Goal: Information Seeking & Learning: Understand process/instructions

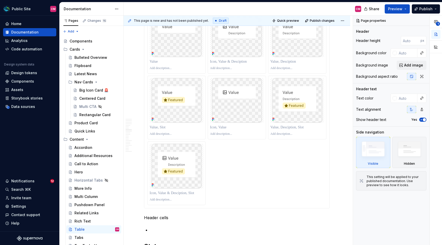
scroll to position [696, 0]
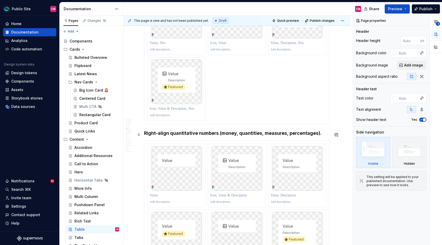
click at [166, 136] on h4 "Right-align quantitative numbers (money, quantities, measures, percentages)." at bounding box center [237, 133] width 186 height 6
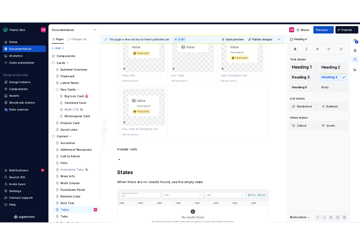
scroll to position [931, 0]
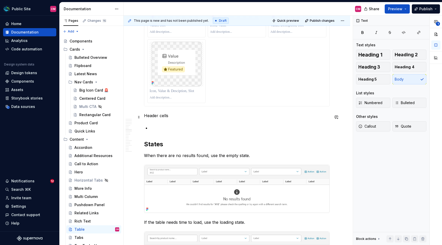
click at [157, 119] on p "Header cells" at bounding box center [237, 115] width 186 height 6
click at [405, 65] on span "Heading 4" at bounding box center [404, 66] width 20 height 5
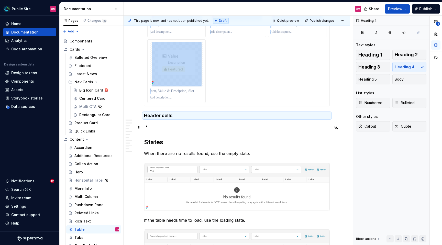
click at [177, 127] on p at bounding box center [239, 126] width 179 height 6
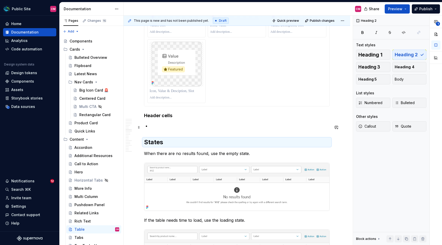
click at [173, 127] on p at bounding box center [239, 126] width 179 height 6
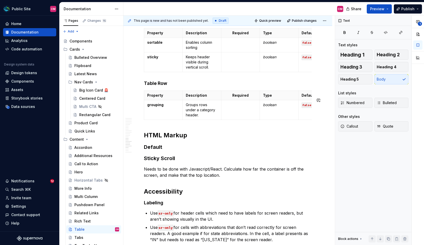
scroll to position [1343, 0]
click at [384, 8] on span "Preview" at bounding box center [377, 8] width 14 height 5
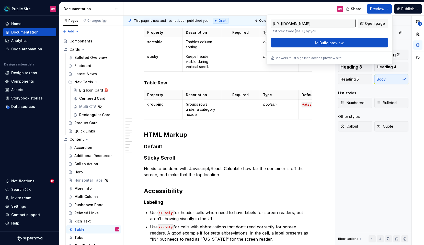
click at [316, 12] on div "CM" at bounding box center [235, 8] width 224 height 13
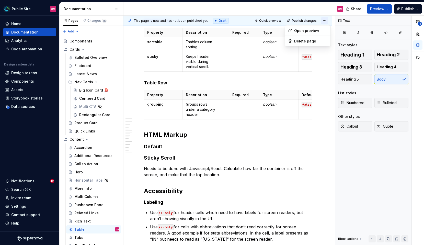
click at [327, 21] on html "Public Site CM Home Documentation Analytics Code automation Design system data …" at bounding box center [212, 122] width 424 height 245
click at [316, 28] on div "Open preview" at bounding box center [310, 30] width 33 height 5
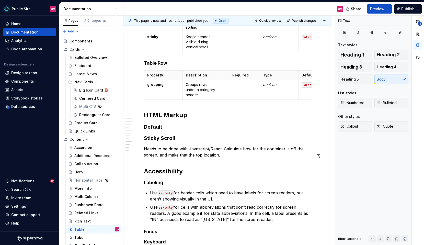
scroll to position [1367, 0]
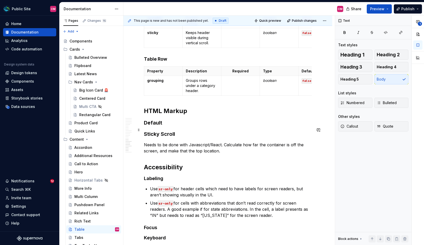
click at [171, 126] on h3 "Default" at bounding box center [228, 122] width 168 height 7
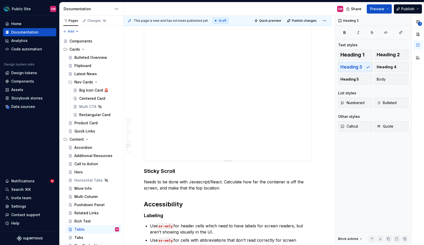
scroll to position [1542, 0]
click at [185, 126] on div "**********" at bounding box center [227, 58] width 167 height 204
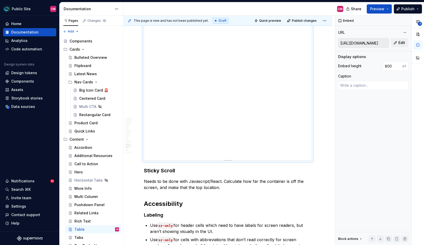
type textarea "*"
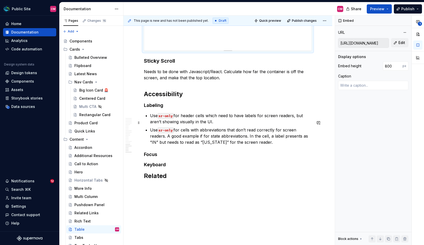
scroll to position [1673, 0]
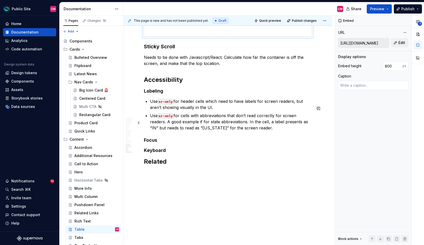
click at [253, 127] on p "Use sr-only for cells with abbreviations that don’t read correctly for screen r…" at bounding box center [231, 121] width 162 height 18
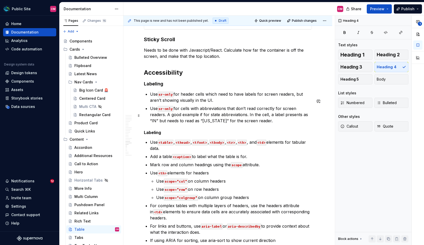
click at [198, 124] on p "Use sr-only for cells with abbreviations that don’t read correctly for screen r…" at bounding box center [231, 114] width 162 height 18
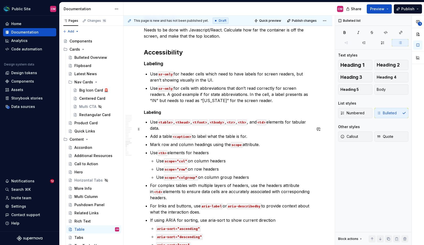
scroll to position [1694, 0]
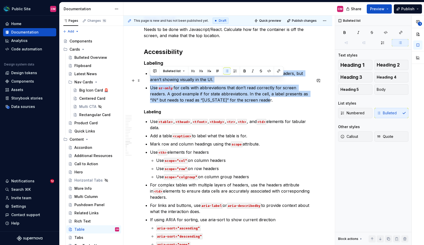
drag, startPoint x: 249, startPoint y: 108, endPoint x: 143, endPoint y: 78, distance: 110.3
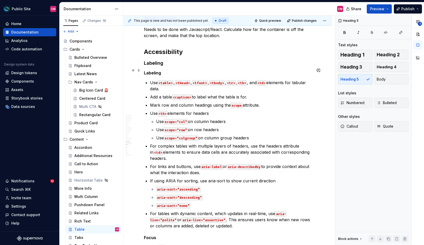
click at [152, 66] on h4 "Labeling" at bounding box center [228, 63] width 168 height 6
click at [151, 75] on h5 "Labeling" at bounding box center [228, 72] width 168 height 5
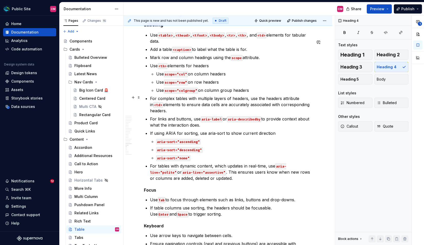
scroll to position [1759, 0]
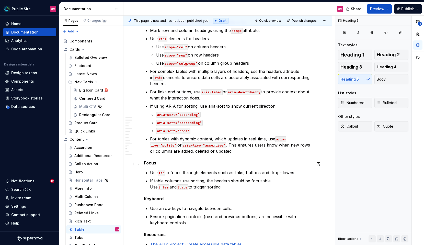
click at [151, 163] on h5 "Focus" at bounding box center [228, 162] width 168 height 5
click at [382, 66] on span "Heading 4" at bounding box center [387, 66] width 20 height 5
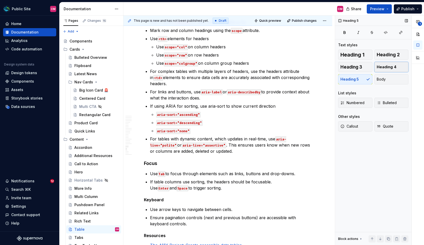
click at [392, 66] on span "Heading 4" at bounding box center [387, 66] width 20 height 5
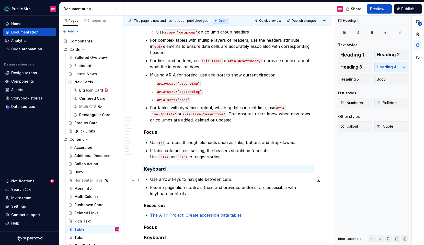
scroll to position [1800, 0]
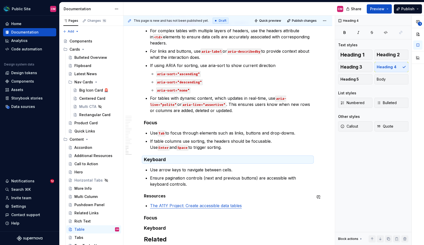
click at [161, 198] on h5 "Resources" at bounding box center [228, 195] width 168 height 5
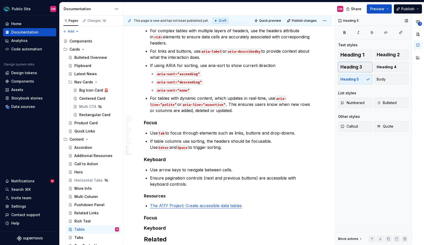
click at [360, 69] on span "Heading 3" at bounding box center [351, 66] width 22 height 5
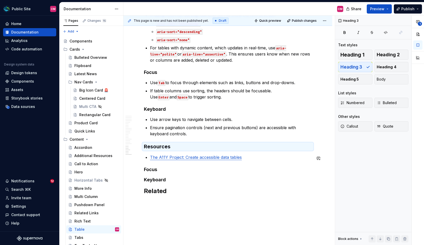
scroll to position [1851, 0]
click at [159, 111] on h4 "Keyboard" at bounding box center [228, 108] width 168 height 6
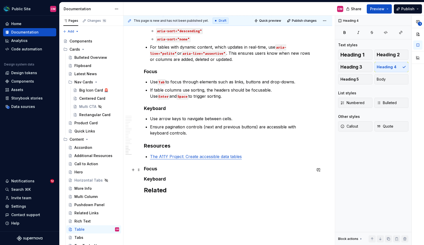
click at [151, 168] on h4 "Focus" at bounding box center [228, 169] width 168 height 6
click at [152, 73] on h4 "Focus" at bounding box center [228, 72] width 168 height 6
click at [151, 169] on h4 "Focus" at bounding box center [228, 169] width 168 height 6
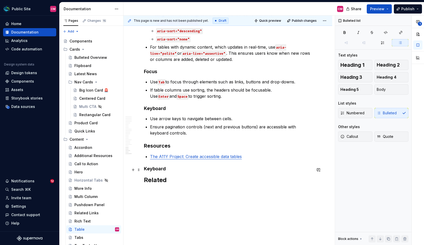
click at [163, 169] on h4 "Keyboard" at bounding box center [228, 169] width 168 height 6
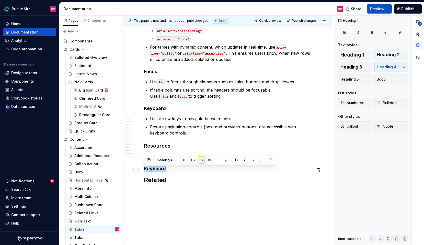
click at [163, 169] on h4 "Keyboard" at bounding box center [228, 169] width 168 height 6
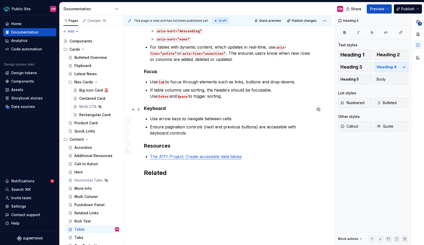
click at [163, 111] on h4 "Keyboard" at bounding box center [228, 108] width 168 height 6
click at [157, 171] on h2 "Related" at bounding box center [228, 173] width 168 height 8
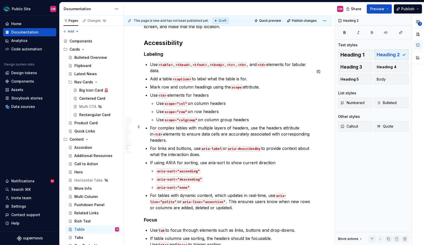
scroll to position [1709, 0]
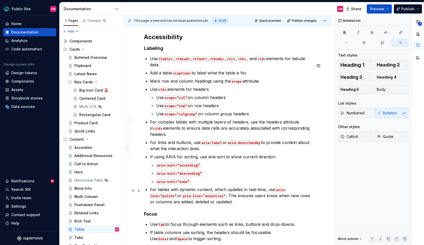
click at [235, 204] on p "For tables with dynamic content, which updates in real-time, use aria-live="pol…" at bounding box center [231, 195] width 162 height 18
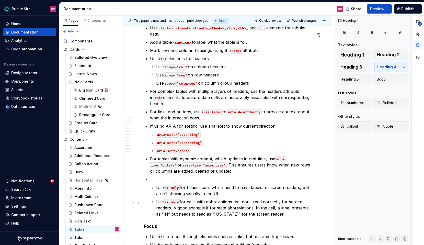
scroll to position [1759, 0]
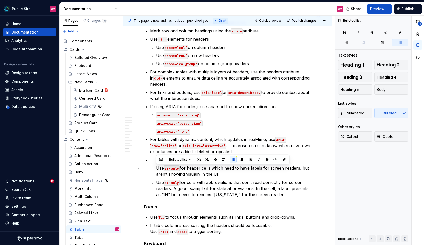
drag, startPoint x: 222, startPoint y: 172, endPoint x: 156, endPoint y: 167, distance: 65.9
click at [156, 167] on p "Use sr-only for header cells which need to have labels for screen readers, but …" at bounding box center [234, 171] width 156 height 12
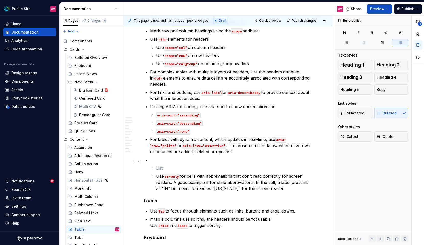
click at [157, 161] on p at bounding box center [231, 160] width 162 height 6
paste div
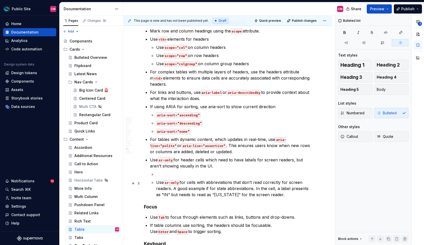
click at [155, 181] on li "Use sr-only for header cells which need to have labels for screen readers, but …" at bounding box center [231, 177] width 162 height 41
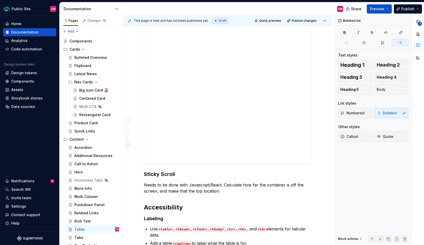
scroll to position [1541, 0]
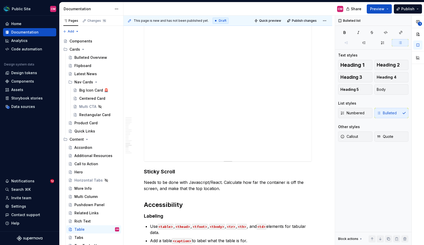
click at [187, 134] on div "**********" at bounding box center [227, 59] width 167 height 204
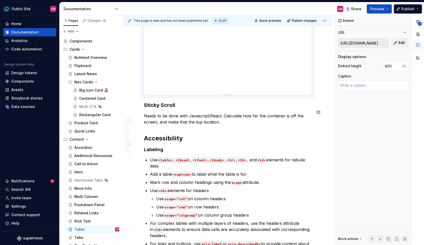
scroll to position [1608, 0]
click at [379, 8] on span "Preview" at bounding box center [377, 8] width 14 height 5
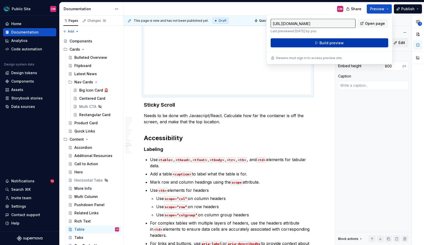
click at [352, 39] on button "Build preview" at bounding box center [330, 42] width 118 height 9
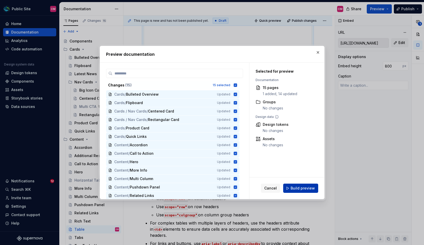
click at [294, 191] on button "Build preview" at bounding box center [300, 188] width 35 height 9
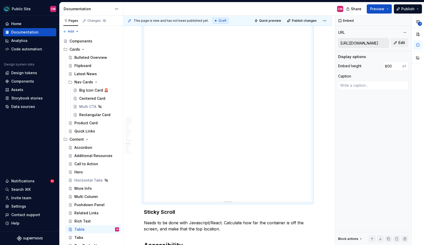
scroll to position [1503, 0]
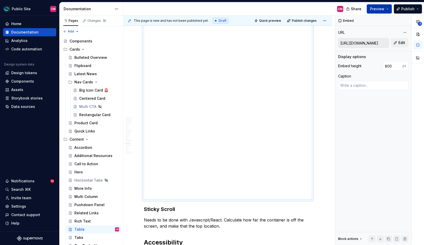
click at [381, 8] on span "Preview" at bounding box center [377, 8] width 14 height 5
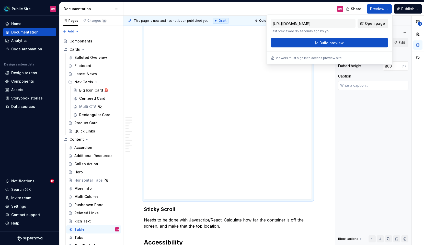
click at [376, 23] on span "Open page" at bounding box center [375, 23] width 20 height 5
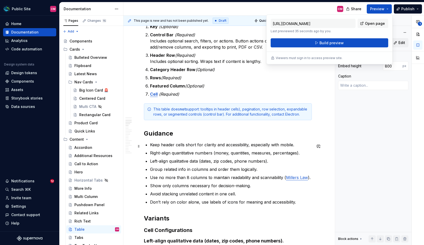
scroll to position [356, 0]
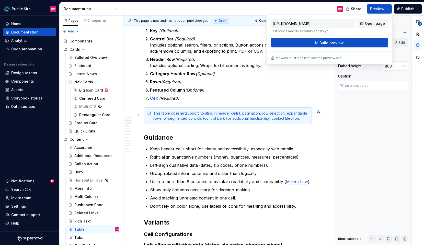
click at [241, 113] on div "This table does not support: tooltips in header cells), pagination, row selecti…" at bounding box center [230, 116] width 155 height 10
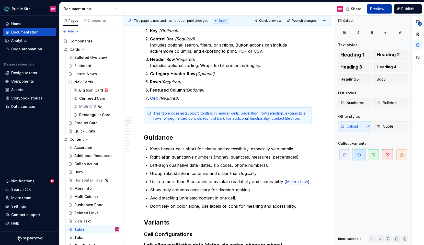
click at [372, 12] on button "Preview" at bounding box center [379, 8] width 25 height 9
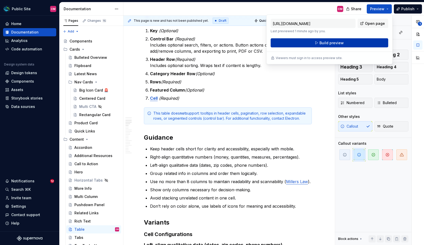
click at [350, 40] on button "Build preview" at bounding box center [330, 42] width 118 height 9
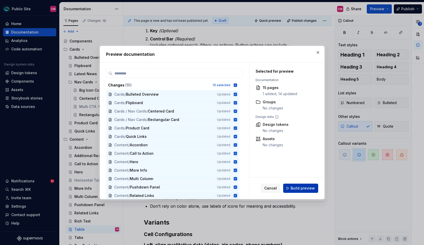
click at [303, 186] on span "Build preview" at bounding box center [303, 188] width 24 height 5
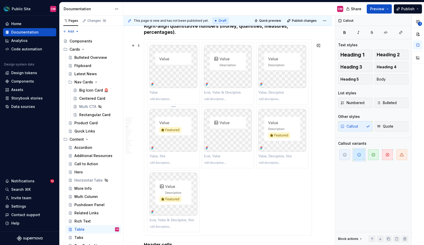
scroll to position [786, 0]
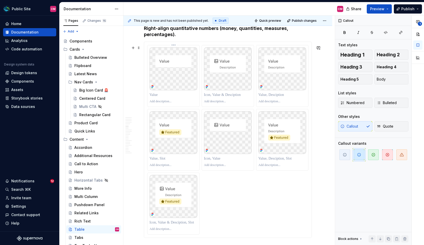
click at [189, 66] on img at bounding box center [174, 68] width 48 height 43
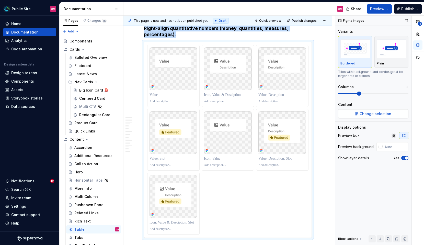
click at [360, 117] on button "Change selection" at bounding box center [373, 113] width 70 height 9
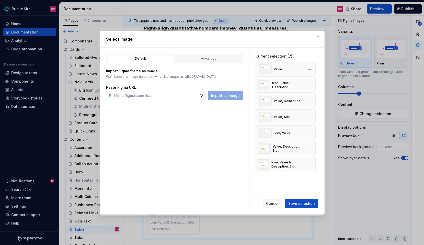
click at [314, 64] on div "Value" at bounding box center [286, 69] width 60 height 15
click at [313, 68] on button "button" at bounding box center [309, 69] width 7 height 7
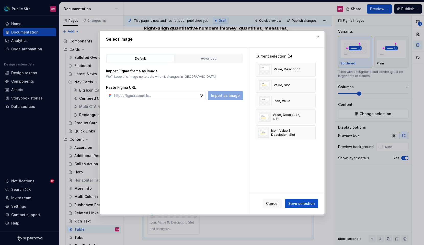
click at [313, 68] on button "button" at bounding box center [309, 69] width 7 height 7
click at [313, 82] on button "button" at bounding box center [309, 85] width 7 height 7
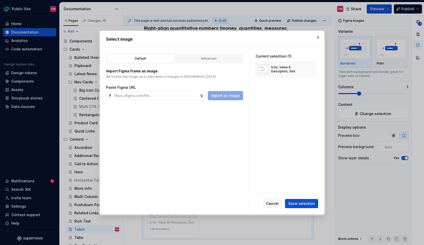
click at [313, 68] on button "button" at bounding box center [309, 69] width 7 height 7
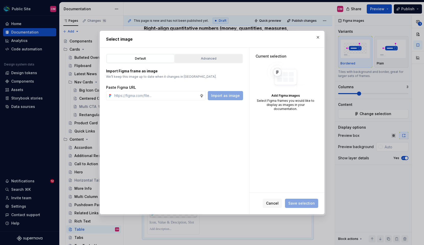
click at [206, 57] on div "Advanced" at bounding box center [209, 58] width 64 height 5
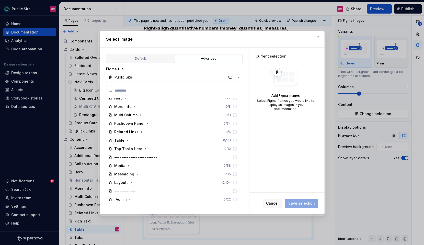
scroll to position [97, 0]
click at [128, 139] on icon "button" at bounding box center [128, 140] width 4 height 4
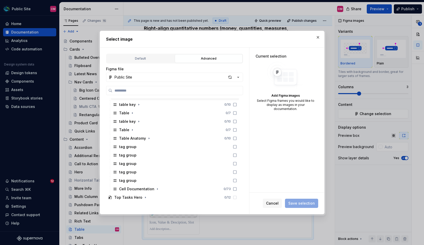
scroll to position [167, 0]
click at [157, 189] on icon "button" at bounding box center [157, 188] width 4 height 4
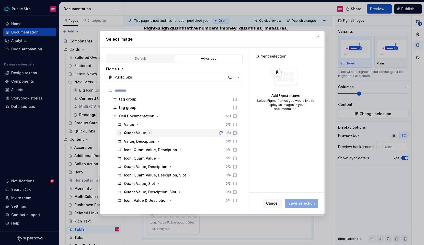
scroll to position [236, 0]
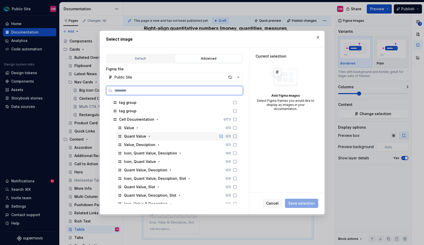
click at [189, 138] on div "Quant Value 0 / 3" at bounding box center [177, 136] width 123 height 8
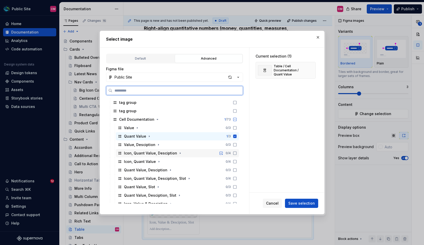
click at [185, 151] on div "Icon, Quant Value, Desciption 0 / 4" at bounding box center [177, 153] width 123 height 8
click at [181, 160] on div "Icon, Quant Value 0 / 4" at bounding box center [177, 161] width 123 height 8
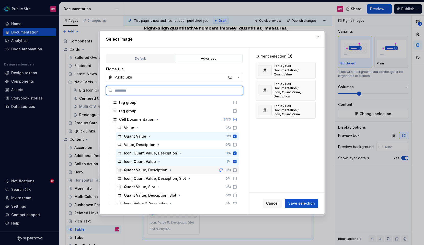
click at [180, 168] on div "Quant Value, Desciption 0 / 3" at bounding box center [177, 170] width 123 height 8
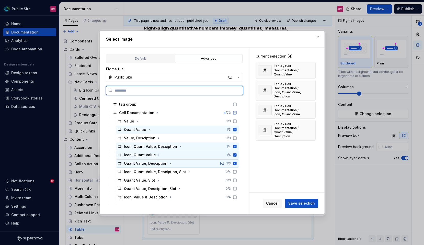
scroll to position [244, 0]
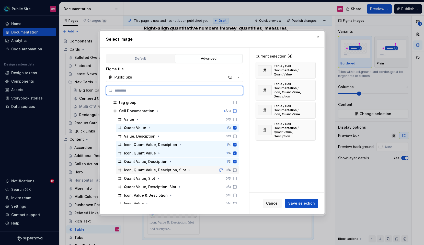
click at [191, 170] on div "Icon, Quant Value, Desciption, Slot 0 / 4" at bounding box center [177, 170] width 123 height 8
click at [187, 177] on div "Quant Value, Slot 0 / 3" at bounding box center [177, 178] width 123 height 8
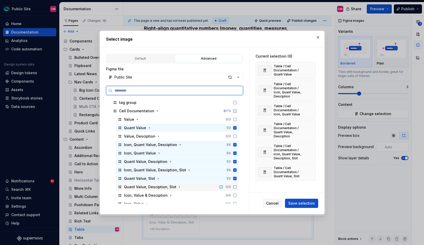
click at [188, 185] on div "Quant Value, Desciption, Slot 0 / 3" at bounding box center [177, 187] width 123 height 8
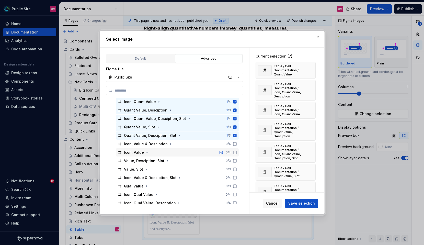
scroll to position [296, 0]
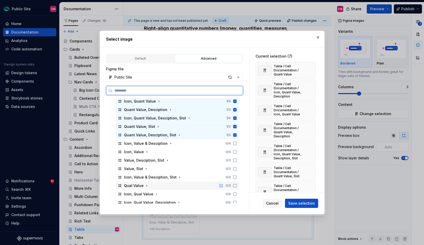
click at [188, 183] on div "Qual Value 0 / 3" at bounding box center [177, 185] width 123 height 8
click at [186, 184] on div "Qual Value 1 / 3" at bounding box center [177, 185] width 123 height 8
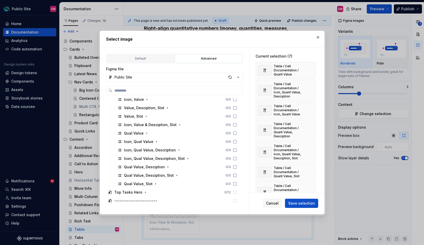
scroll to position [349, 0]
click at [295, 201] on span "Save selection" at bounding box center [301, 203] width 27 height 5
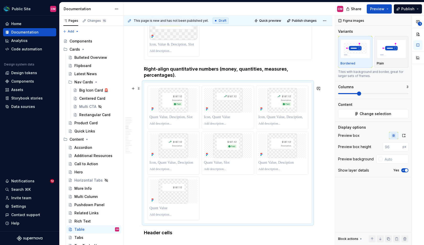
scroll to position [745, 0]
drag, startPoint x: 185, startPoint y: 198, endPoint x: 182, endPoint y: 110, distance: 88.5
click at [182, 110] on body "Public Site CM Home Documentation Analytics Code automation Design system data …" at bounding box center [212, 122] width 424 height 245
click at [403, 135] on icon "button" at bounding box center [404, 135] width 3 height 3
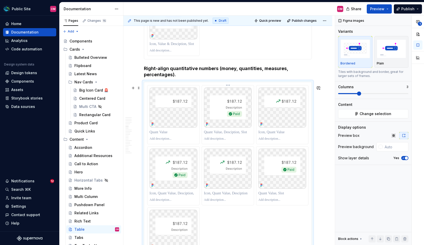
scroll to position [753, 0]
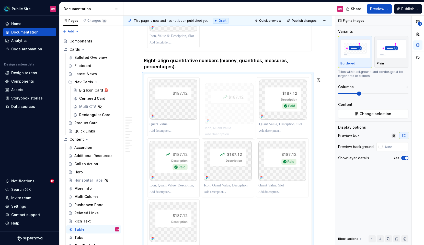
drag, startPoint x: 283, startPoint y: 112, endPoint x: 242, endPoint y: 113, distance: 41.7
click at [242, 113] on body "Public Site CM Home Documentation Analytics Code automation Design system data …" at bounding box center [212, 122] width 424 height 245
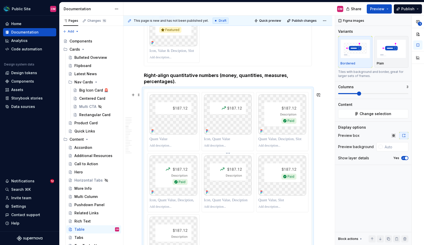
scroll to position [739, 0]
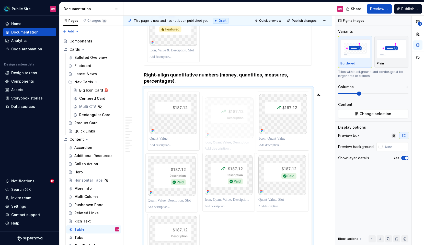
drag, startPoint x: 234, startPoint y: 179, endPoint x: 229, endPoint y: 127, distance: 52.7
click at [229, 127] on body "Public Site CM Home Documentation Analytics Code automation Design system data …" at bounding box center [212, 122] width 424 height 245
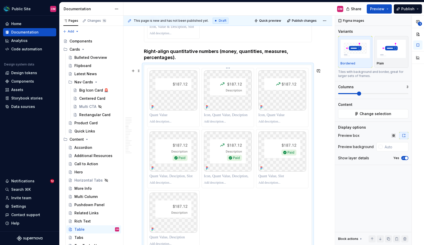
scroll to position [765, 0]
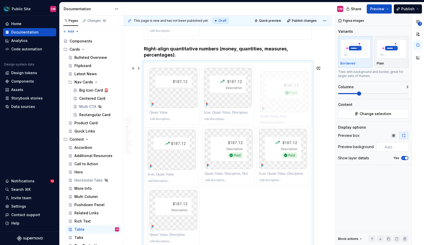
drag, startPoint x: 272, startPoint y: 152, endPoint x: 272, endPoint y: 94, distance: 57.3
click at [272, 94] on body "Public Site CM Home Documentation Analytics Code automation Design system data …" at bounding box center [212, 122] width 424 height 245
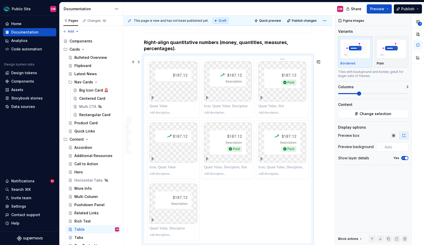
scroll to position [789, 0]
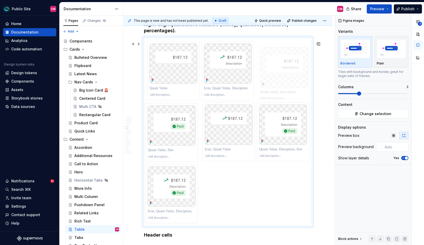
drag, startPoint x: 177, startPoint y: 179, endPoint x: 283, endPoint y: 66, distance: 155.0
click at [283, 66] on body "Public Site CM Home Documentation Analytics Code automation Design system data …" at bounding box center [212, 122] width 424 height 245
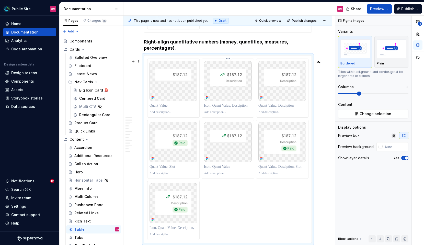
scroll to position [777, 0]
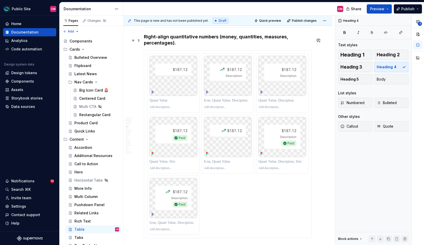
click at [265, 45] on h4 "Right-align quantitative numbers (money, quantities, measures, percentages)." at bounding box center [228, 40] width 168 height 12
click at [385, 10] on button "Preview" at bounding box center [379, 8] width 25 height 9
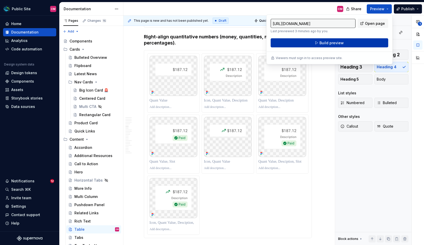
click at [368, 40] on button "Build preview" at bounding box center [330, 42] width 118 height 9
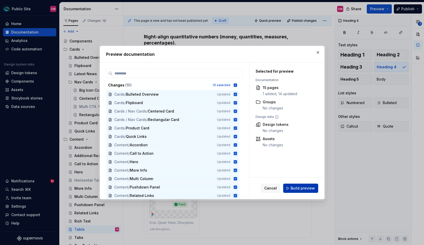
click at [304, 187] on span "Build preview" at bounding box center [303, 188] width 24 height 5
type textarea "*"
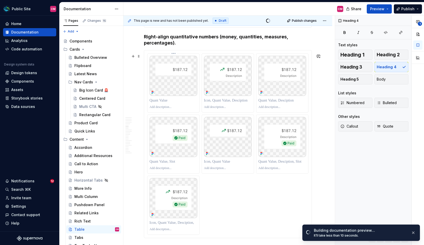
click at [167, 103] on p at bounding box center [174, 100] width 48 height 5
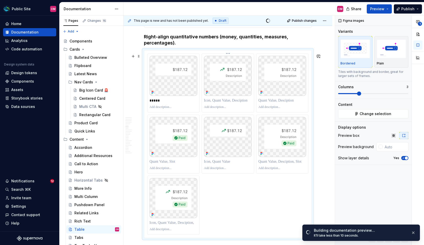
click at [211, 103] on p at bounding box center [228, 100] width 48 height 5
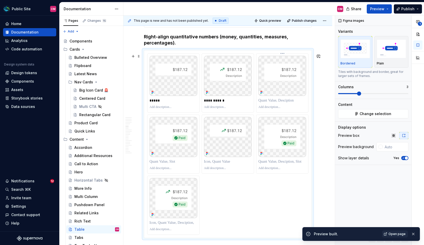
type textarea "*"
click at [268, 103] on p at bounding box center [282, 100] width 48 height 5
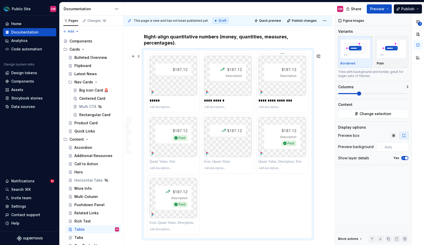
type textarea "*"
click at [185, 164] on p at bounding box center [174, 161] width 48 height 5
click at [239, 164] on p at bounding box center [228, 161] width 48 height 5
click at [230, 103] on p "**********" at bounding box center [228, 100] width 49 height 5
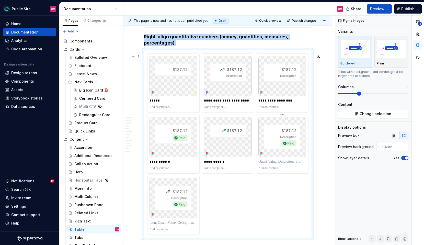
click at [268, 164] on div at bounding box center [282, 161] width 48 height 7
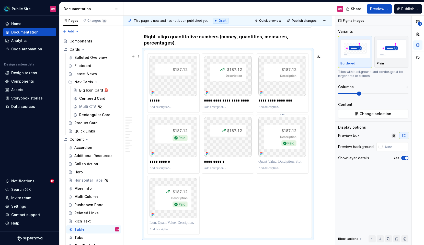
click at [267, 164] on p at bounding box center [282, 161] width 48 height 5
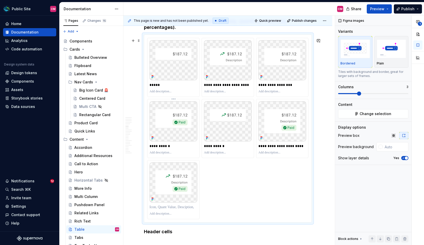
scroll to position [795, 0]
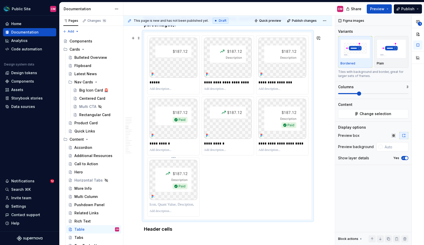
click at [169, 207] on p at bounding box center [174, 204] width 48 height 5
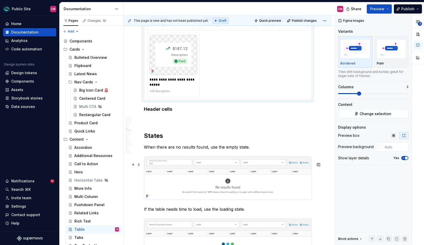
scroll to position [924, 0]
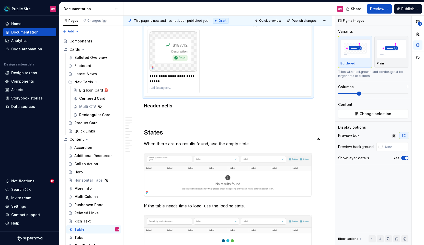
click at [172, 126] on div "**********" at bounding box center [228, 156] width 168 height 1960
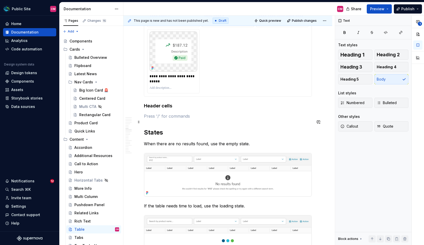
click at [171, 119] on p at bounding box center [228, 116] width 168 height 6
click at [162, 109] on h4 "Header cells" at bounding box center [228, 106] width 168 height 6
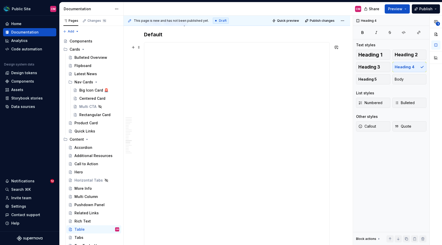
scroll to position [1454, 0]
click at [202, 124] on div "**********" at bounding box center [236, 160] width 185 height 204
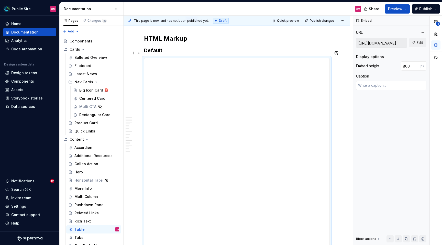
click at [194, 52] on h3 "Default" at bounding box center [237, 50] width 186 height 7
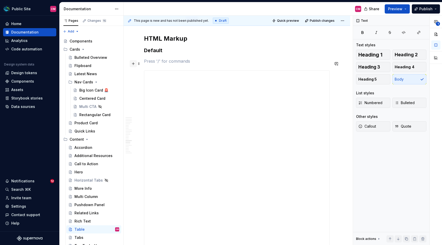
click at [133, 63] on button "button" at bounding box center [133, 63] width 7 height 7
click at [156, 73] on p at bounding box center [237, 70] width 186 height 6
click at [153, 62] on p at bounding box center [237, 61] width 186 height 6
click at [134, 64] on button "button" at bounding box center [133, 63] width 7 height 7
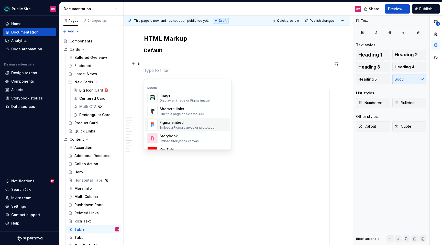
scroll to position [217, 0]
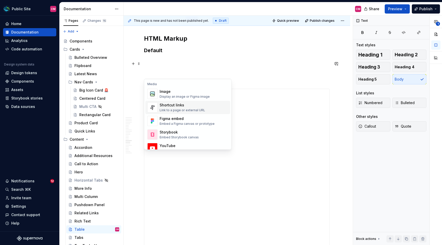
click at [179, 110] on div "Link to a page or external URL" at bounding box center [183, 110] width 46 height 4
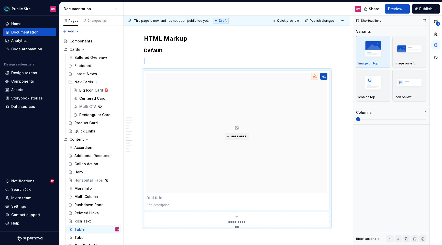
click at [356, 117] on span at bounding box center [358, 119] width 4 height 4
click at [405, 83] on img "button" at bounding box center [409, 82] width 30 height 19
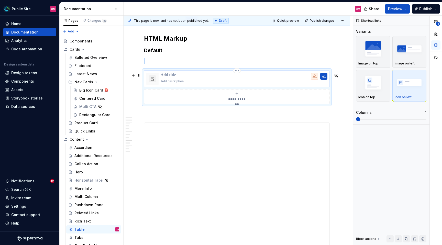
click at [167, 77] on p at bounding box center [244, 75] width 167 height 5
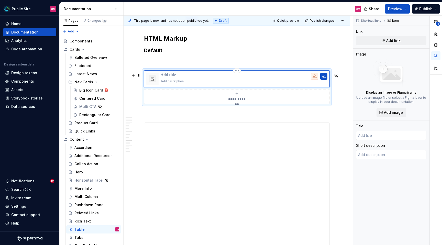
type textarea "*"
type input "V"
type textarea "*"
type input "Vi"
type textarea "*"
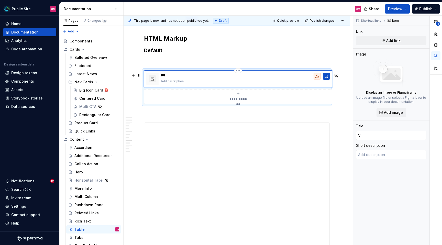
type input "Vie"
type textarea "*"
type input "View"
type textarea "*"
type input "View"
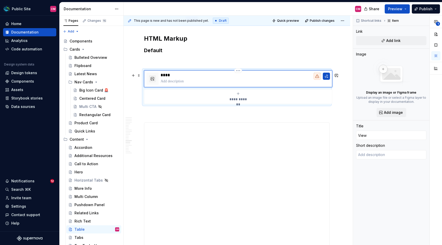
type textarea "*"
type input "View P"
type textarea "*"
type input "View"
type textarea "*"
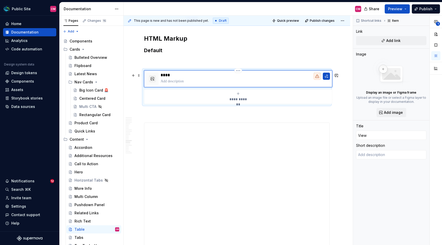
type input "View C"
type textarea "*"
type input "View CS"
type textarea "*"
type input "View CSS"
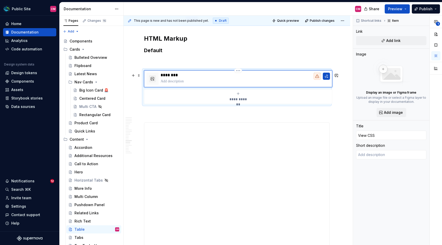
type textarea "*"
type input "View CS"
type textarea "*"
type input "View C"
type textarea "*"
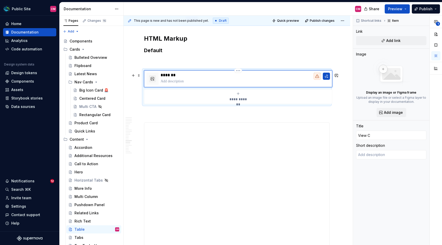
type input "View"
type textarea "*"
type input "View H"
type textarea "*"
type input "View HT"
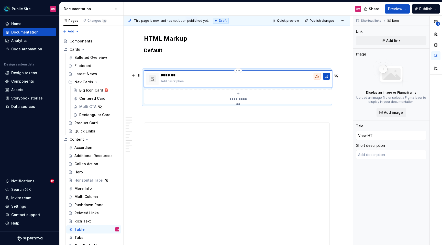
type textarea "*"
type input "View HTm"
type textarea "*"
type input "View HT"
type textarea "*"
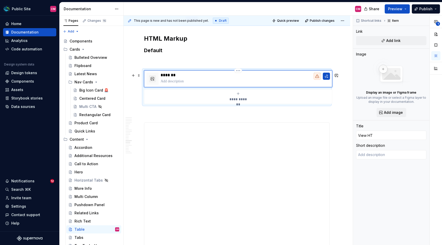
type input "View HTM"
type textarea "*"
type input "View HTML"
type textarea "*"
type input "View HTML"
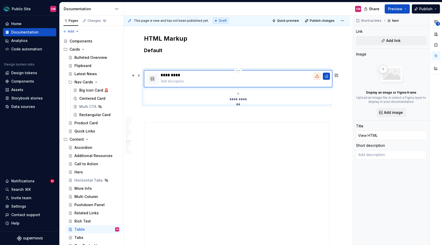
type textarea "*"
type input "View HTML M"
type textarea "*"
type input "View HTML Ma"
type textarea "*"
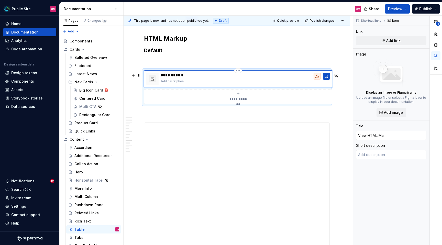
type input "View HTML Mar"
type textarea "*"
type input "View HTML Mark"
type textarea "*"
type input "View HTML [PERSON_NAME]"
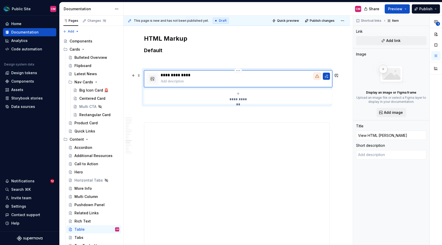
type textarea "*"
type input "View HTML Markup"
type textarea "*"
type input "View HTML Markup"
type textarea "*"
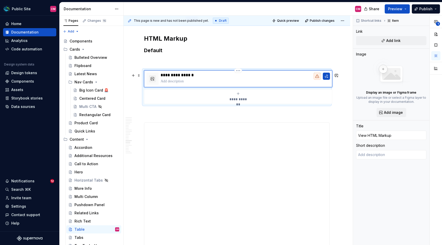
type input "View HTML Markup h"
type textarea "*"
type input "View HTML Markup he"
type textarea "*"
type input "View HTML Markup her"
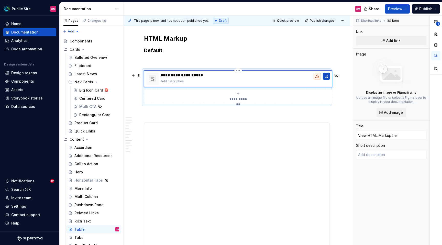
type textarea "*"
type input "View HTML Markup here"
click at [171, 83] on p at bounding box center [245, 81] width 169 height 5
click at [390, 38] on span "Add link" at bounding box center [393, 40] width 14 height 5
type textarea "*"
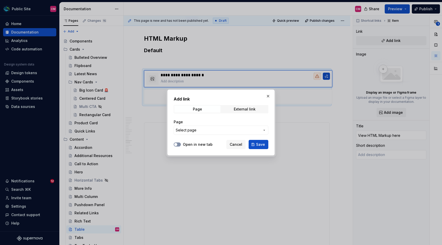
click at [179, 144] on button "Open in new tab" at bounding box center [177, 144] width 7 height 4
click at [242, 106] on span "External link" at bounding box center [244, 109] width 46 height 7
click at [213, 131] on input "URL" at bounding box center [221, 130] width 95 height 9
paste input "[URL][DOMAIN_NAME]"
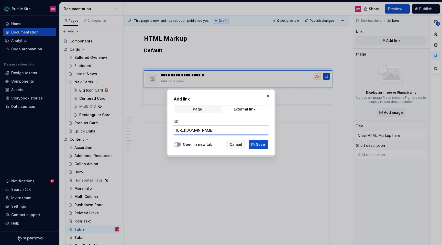
type input "[URL][DOMAIN_NAME]"
click at [177, 144] on span "button" at bounding box center [175, 144] width 3 height 3
click at [262, 144] on span "Save" at bounding box center [260, 144] width 9 height 5
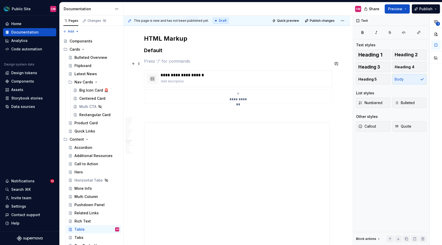
click at [192, 64] on p at bounding box center [237, 61] width 186 height 6
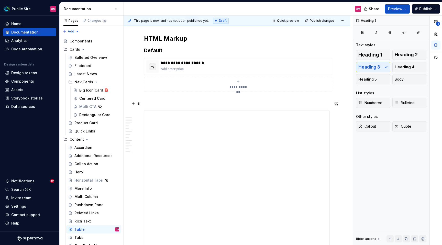
click at [161, 101] on p at bounding box center [237, 101] width 186 height 6
click at [138, 105] on span at bounding box center [139, 103] width 4 height 7
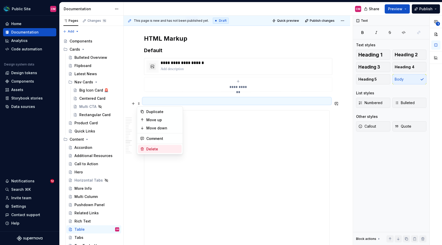
click at [151, 150] on div "Delete" at bounding box center [162, 148] width 33 height 5
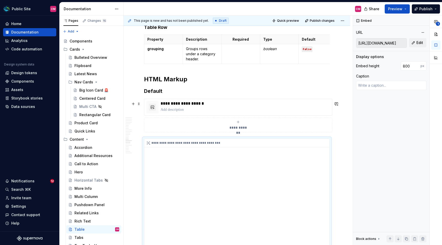
scroll to position [1414, 0]
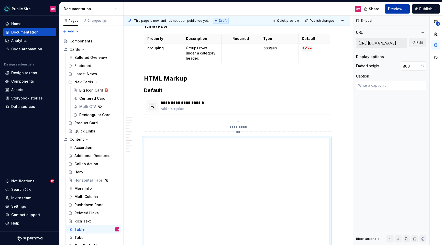
click at [398, 9] on span "Preview" at bounding box center [395, 8] width 14 height 5
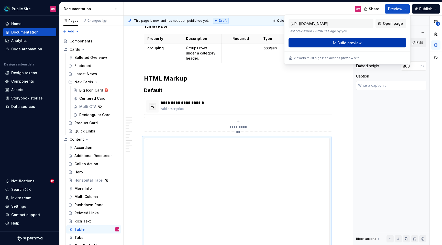
click at [366, 41] on button "Build preview" at bounding box center [347, 42] width 118 height 9
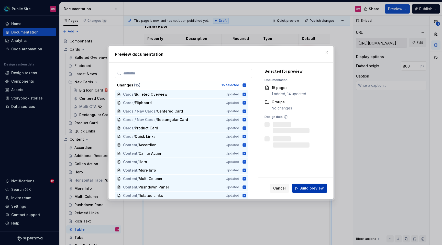
click at [307, 191] on button "Build preview" at bounding box center [309, 188] width 35 height 9
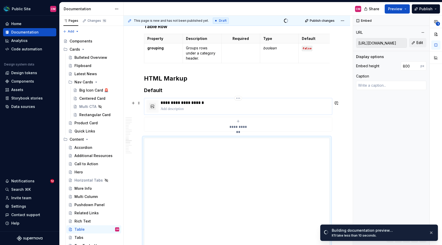
click at [228, 111] on p at bounding box center [245, 108] width 169 height 5
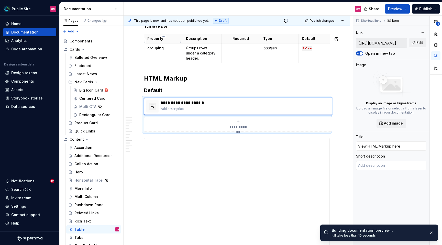
click at [162, 11] on div "CM" at bounding box center [244, 8] width 242 height 13
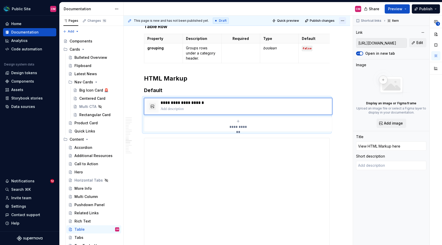
click at [345, 21] on html "Public Site CM Home Documentation Analytics Code automation Design system data …" at bounding box center [221, 122] width 442 height 245
click at [336, 30] on div "Open preview" at bounding box center [328, 30] width 33 height 5
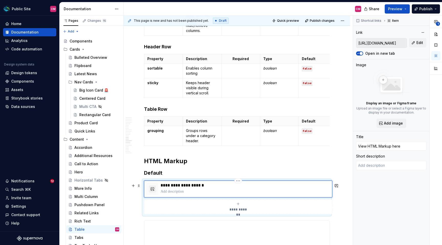
scroll to position [1332, 0]
click at [153, 190] on button "button" at bounding box center [152, 188] width 7 height 7
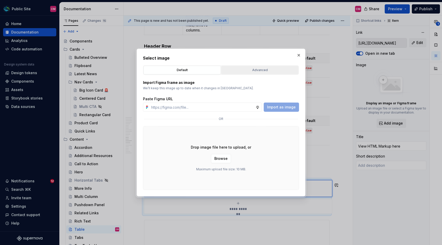
click at [255, 71] on div "Advanced" at bounding box center [260, 69] width 74 height 5
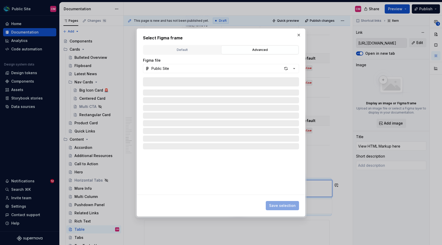
type textarea "*"
click at [193, 69] on button "Public Site" at bounding box center [221, 68] width 156 height 9
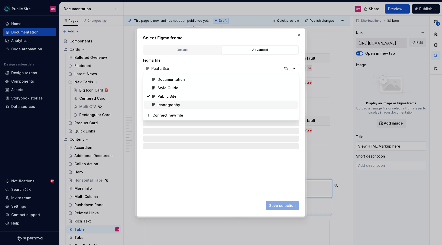
click at [177, 103] on div "Iconography" at bounding box center [168, 104] width 22 height 5
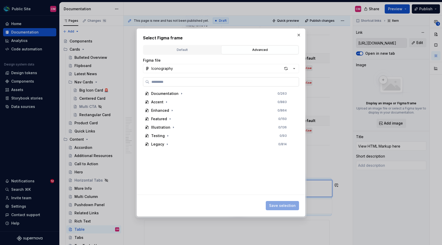
click at [183, 82] on input "search" at bounding box center [223, 81] width 149 height 5
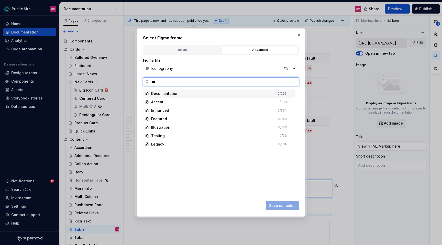
type input "****"
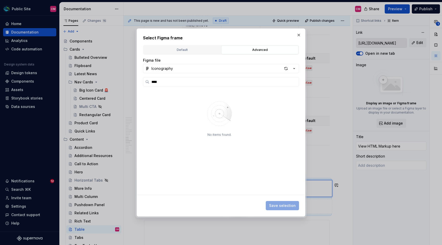
click at [180, 74] on div "Figma file Iconography **** No items found." at bounding box center [221, 126] width 156 height 137
click at [180, 71] on button "Iconography" at bounding box center [221, 68] width 156 height 9
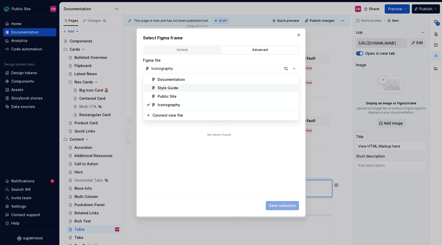
click at [170, 89] on div "Style Guide" at bounding box center [167, 87] width 21 height 5
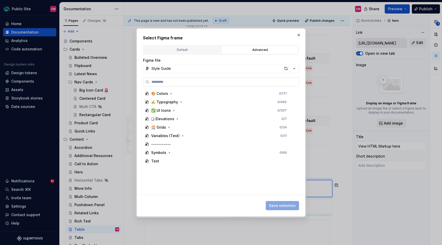
click at [174, 82] on input "search" at bounding box center [223, 81] width 149 height 5
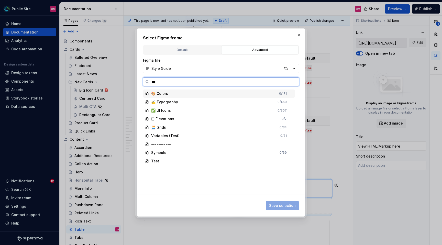
type input "****"
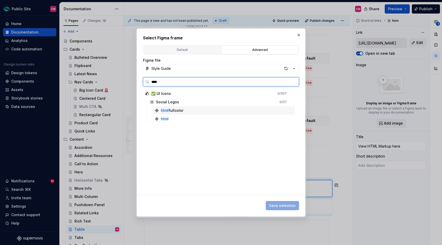
click at [179, 112] on div "html fullcolor" at bounding box center [172, 110] width 22 height 5
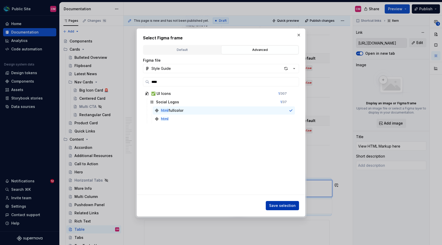
click at [295, 206] on span "Save selection" at bounding box center [282, 205] width 27 height 5
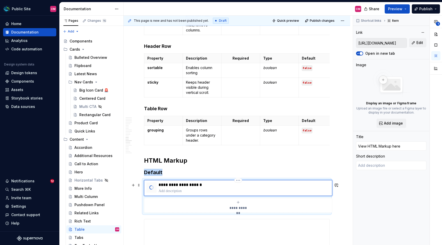
scroll to position [1341, 0]
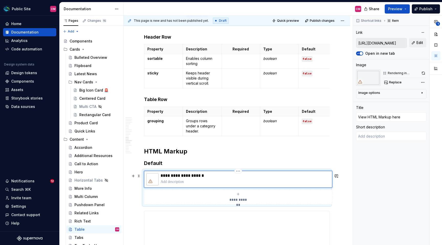
click at [177, 184] on p at bounding box center [245, 181] width 169 height 5
click at [156, 167] on h3 "Default" at bounding box center [237, 163] width 186 height 7
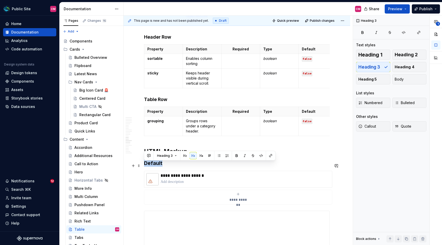
click at [156, 167] on h3 "Default" at bounding box center [237, 163] width 186 height 7
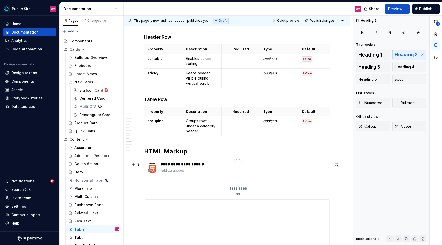
click at [183, 173] on p at bounding box center [245, 170] width 169 height 5
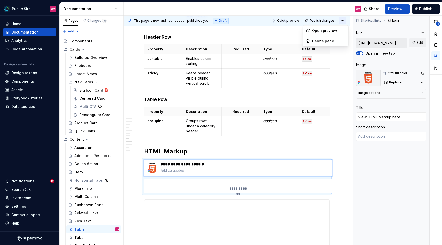
click at [345, 21] on html "Public Site CM Home Documentation Analytics Code automation Design system data …" at bounding box center [221, 122] width 442 height 245
click at [408, 10] on html "Public Site CM Home Documentation Analytics Code automation Design system data …" at bounding box center [221, 122] width 442 height 245
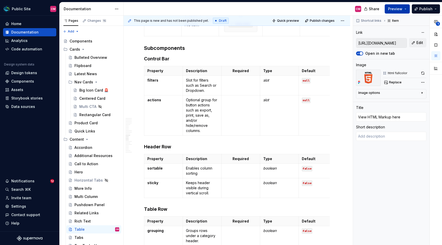
click at [405, 10] on button "Preview" at bounding box center [396, 8] width 25 height 9
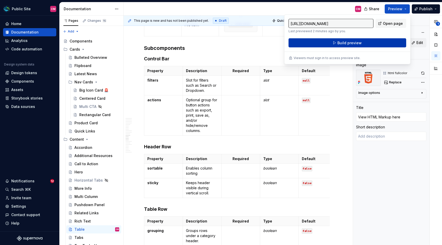
click at [376, 39] on button "Build preview" at bounding box center [347, 42] width 118 height 9
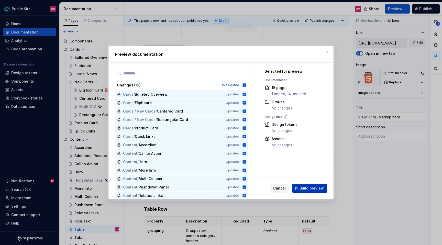
click at [307, 187] on span "Build preview" at bounding box center [311, 188] width 24 height 5
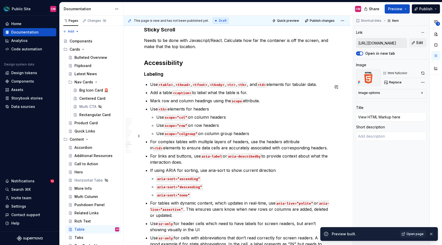
scroll to position [1682, 0]
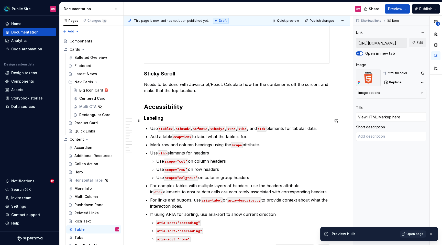
click at [160, 120] on h4 "Labeling" at bounding box center [237, 118] width 186 height 6
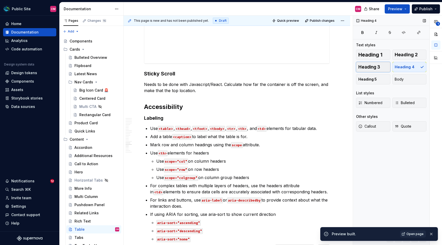
click at [377, 66] on span "Heading 3" at bounding box center [369, 66] width 22 height 5
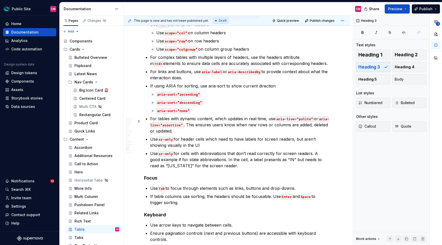
scroll to position [1847, 0]
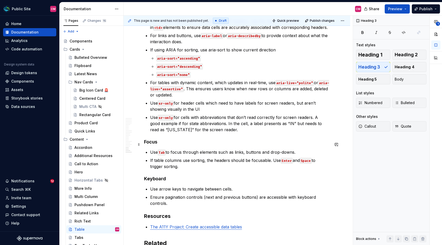
click at [154, 145] on h4 "Focus" at bounding box center [237, 142] width 186 height 6
click at [377, 67] on span "Heading 3" at bounding box center [369, 66] width 22 height 5
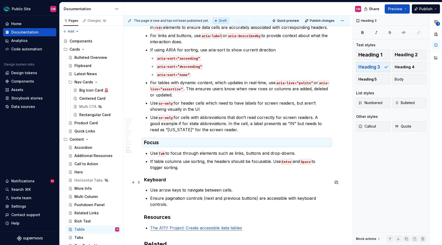
click at [150, 183] on h4 "Keyboard" at bounding box center [237, 180] width 186 height 6
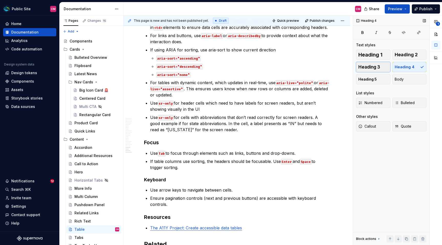
click at [374, 67] on span "Heading 3" at bounding box center [369, 66] width 22 height 5
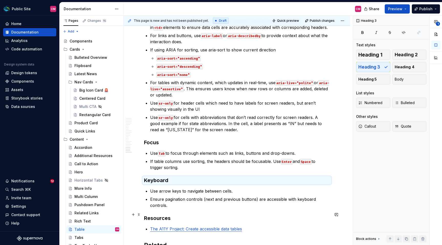
click at [161, 214] on h3 "Resources" at bounding box center [237, 217] width 186 height 7
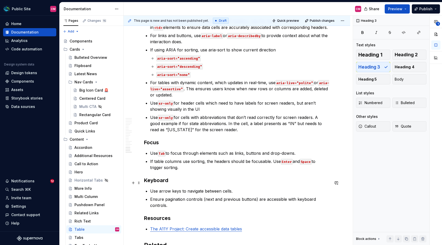
click at [156, 182] on h3 "Keyboard" at bounding box center [237, 180] width 186 height 7
click at [154, 142] on h3 "Focus" at bounding box center [237, 142] width 186 height 7
click at [399, 68] on span "Heading 4" at bounding box center [404, 66] width 20 height 5
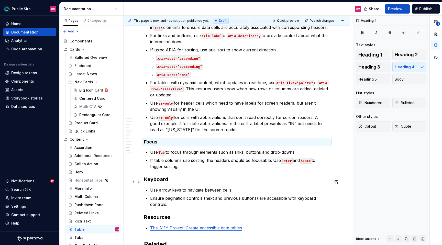
click at [163, 181] on h3 "Keyboard" at bounding box center [237, 179] width 186 height 7
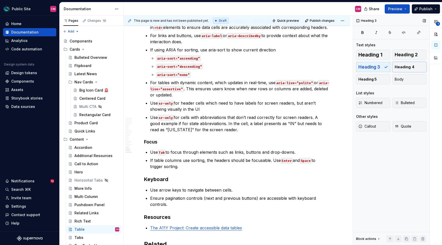
click at [410, 67] on span "Heading 4" at bounding box center [404, 66] width 20 height 5
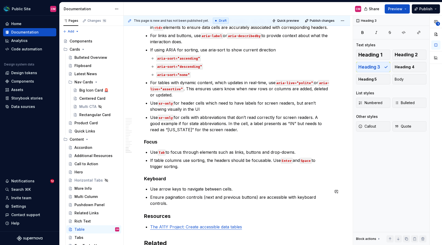
click at [402, 65] on span "Heading 4" at bounding box center [404, 66] width 20 height 5
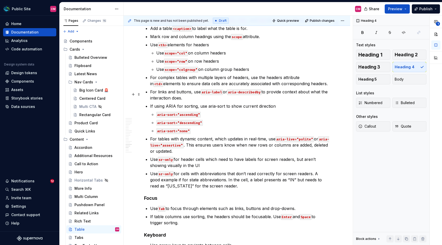
scroll to position [1723, 0]
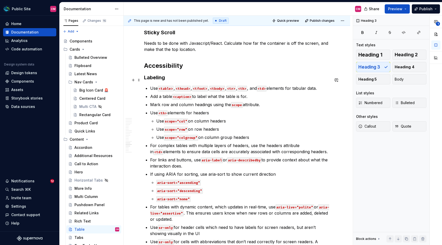
click at [161, 81] on h3 "Labeling" at bounding box center [237, 77] width 186 height 7
click at [412, 69] on span "Heading 4" at bounding box center [404, 66] width 20 height 5
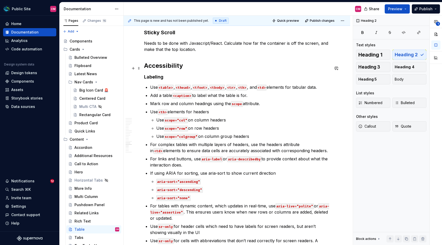
click at [172, 70] on h2 "Accessibility" at bounding box center [237, 66] width 186 height 8
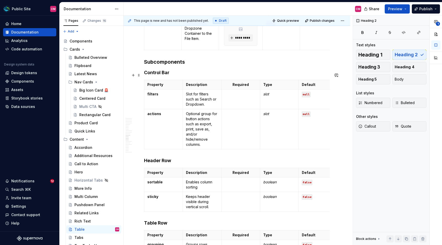
scroll to position [1218, 0]
click at [401, 12] on button "Preview" at bounding box center [396, 8] width 25 height 9
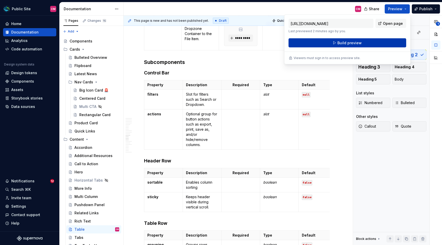
click at [379, 42] on button "Build preview" at bounding box center [347, 42] width 118 height 9
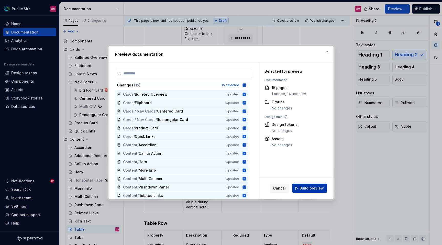
click at [305, 189] on span "Build preview" at bounding box center [311, 188] width 24 height 5
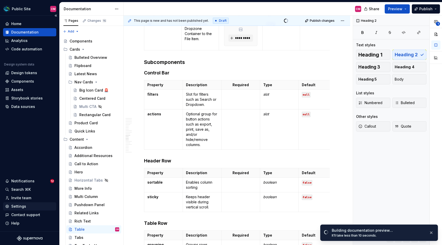
click at [29, 206] on div "Settings" at bounding box center [29, 206] width 49 height 5
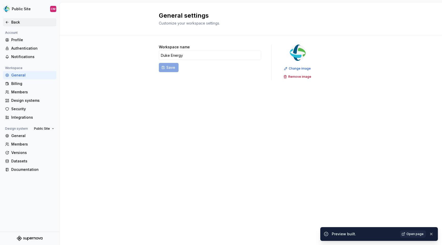
click at [8, 20] on div "Back" at bounding box center [29, 22] width 49 height 5
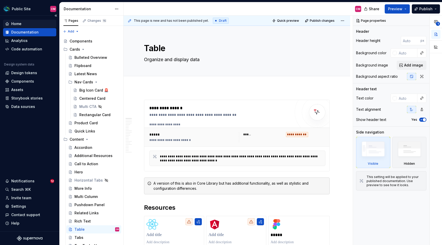
click at [21, 24] on div "Home" at bounding box center [16, 23] width 10 height 5
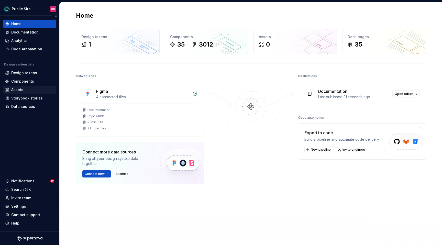
click at [22, 90] on div "Assets" at bounding box center [17, 89] width 12 height 5
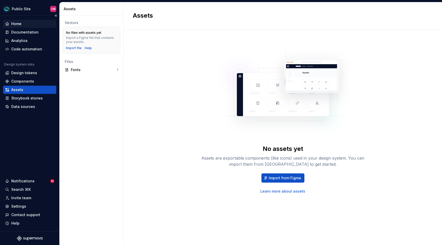
click at [23, 23] on div "Home" at bounding box center [29, 23] width 49 height 5
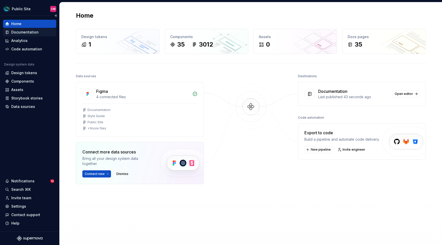
click at [21, 33] on div "Documentation" at bounding box center [24, 32] width 27 height 5
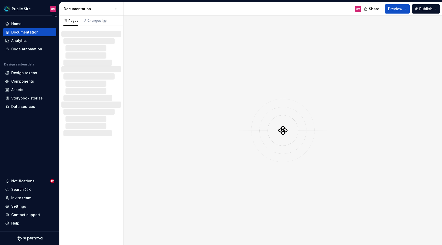
type textarea "*"
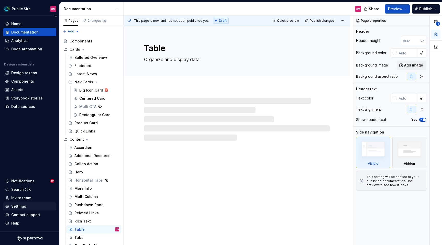
click at [20, 207] on div "Settings" at bounding box center [18, 206] width 15 height 5
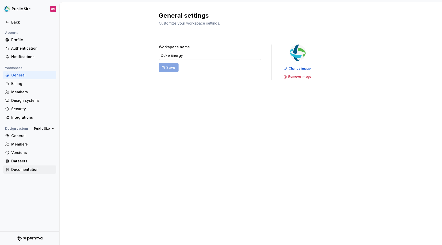
click at [22, 168] on div "Documentation" at bounding box center [32, 169] width 43 height 5
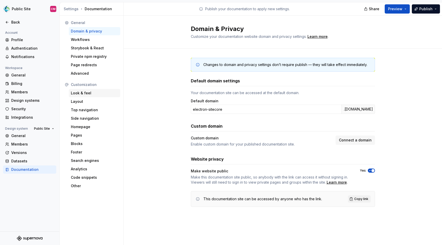
click at [75, 94] on div "Look & feel" at bounding box center [94, 92] width 47 height 5
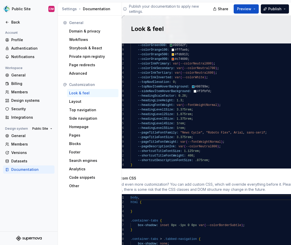
scroll to position [349, 0]
click at [177, 110] on div "--colorNeutral400: #d1d1d1 ; --colorNeutral500: #b4b4b4 ; --colorNeutral600: #8…" at bounding box center [214, 66] width 168 height 202
click at [181, 114] on div "--colorNeutral400: #d1d1d1 ; --colorNeutral500: #b4b4b4 ; --colorNeutral600: #8…" at bounding box center [214, 66] width 168 height 202
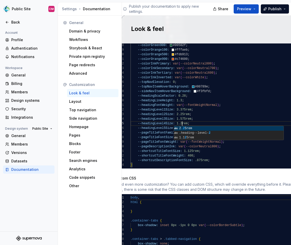
scroll to position [18, 54]
click at [190, 113] on div "--colorNeutral400: #d1d1d1 ; --colorNeutral500: #b4b4b4 ; --colorNeutral600: #8…" at bounding box center [214, 66] width 168 height 202
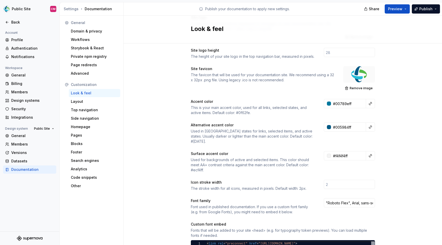
scroll to position [0, 0]
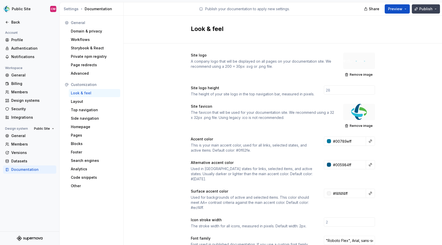
type textarea "**********"
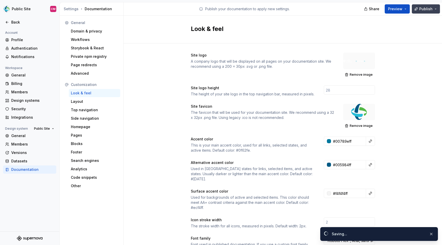
click at [429, 11] on span "Publish" at bounding box center [425, 8] width 13 height 5
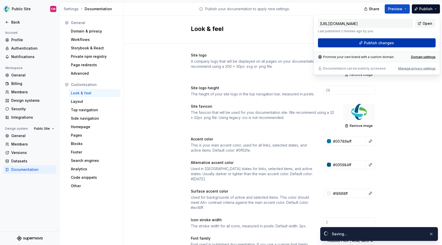
click at [404, 42] on button "Publish changes" at bounding box center [377, 42] width 118 height 9
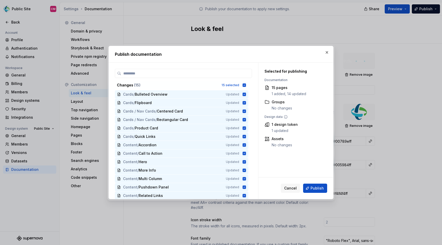
scroll to position [18, 0]
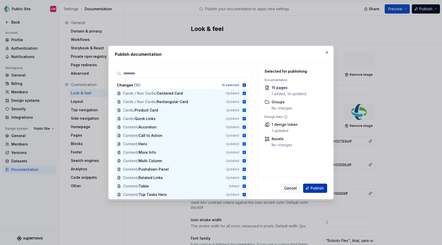
click at [314, 192] on button "Publish" at bounding box center [315, 188] width 24 height 9
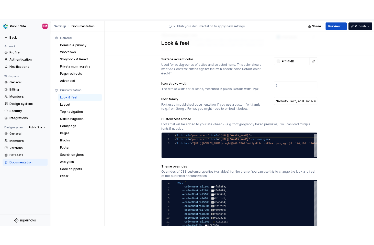
scroll to position [287, 0]
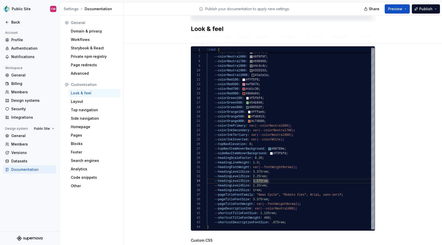
click at [415, 41] on div "Look & feel" at bounding box center [282, 30] width 318 height 28
click at [427, 12] on button "Publish" at bounding box center [426, 8] width 28 height 9
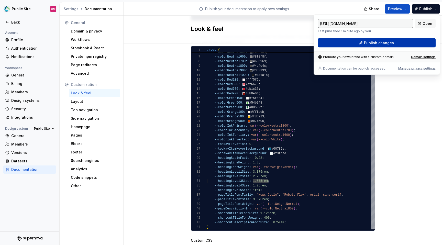
click at [396, 41] on button "Publish changes" at bounding box center [377, 42] width 118 height 9
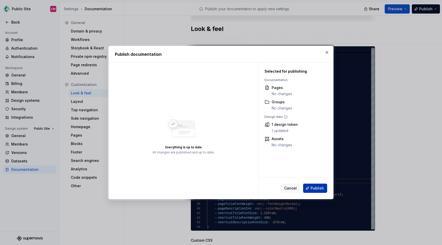
click at [311, 187] on span "Publish" at bounding box center [316, 188] width 13 height 5
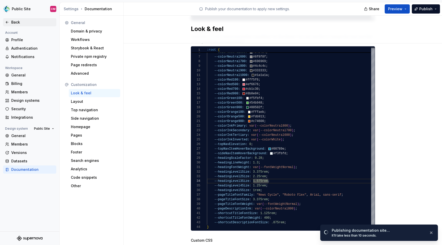
click at [15, 21] on div "Back" at bounding box center [32, 22] width 43 height 5
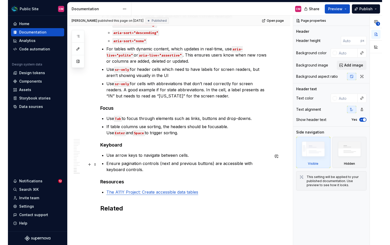
scroll to position [1922, 0]
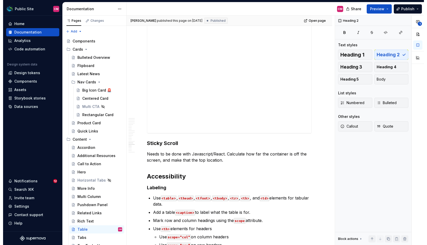
scroll to position [1528, 0]
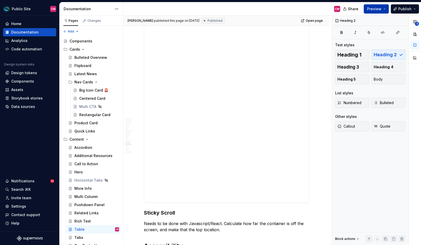
click at [384, 8] on button "Preview" at bounding box center [376, 8] width 25 height 9
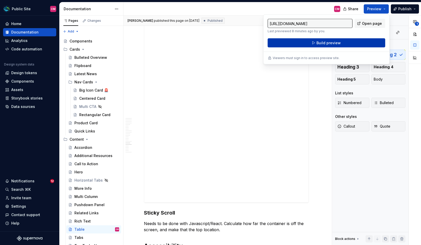
click at [353, 42] on button "Build preview" at bounding box center [327, 42] width 118 height 9
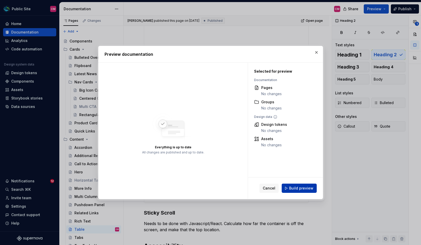
click at [293, 189] on span "Build preview" at bounding box center [301, 188] width 24 height 5
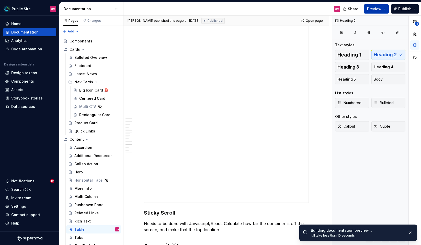
click at [387, 10] on button "Preview" at bounding box center [376, 8] width 25 height 9
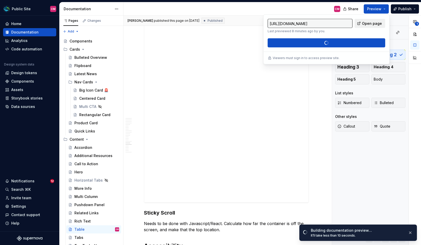
click at [380, 20] on link "Open page" at bounding box center [370, 23] width 31 height 9
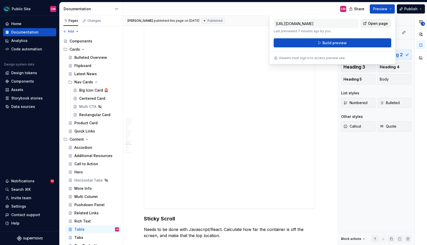
scroll to position [1540, 0]
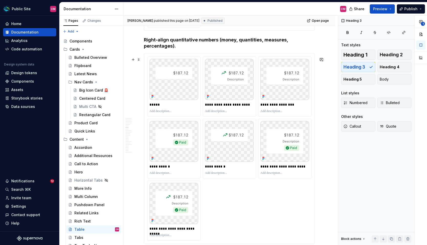
scroll to position [788, 0]
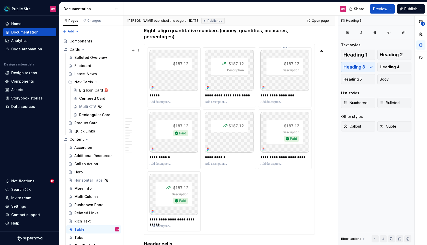
click at [289, 50] on html "Public Site CM Home Documentation Analytics Code automation Design system data …" at bounding box center [213, 122] width 427 height 245
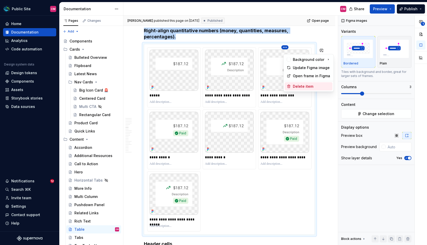
click at [293, 86] on div "Delete item" at bounding box center [312, 86] width 38 height 5
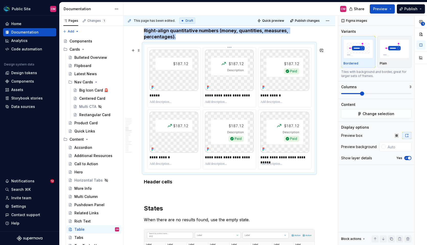
click at [232, 52] on html "Public Site CM Home Documentation Analytics Code automation Design system data …" at bounding box center [213, 122] width 427 height 245
click at [239, 87] on div "Delete item" at bounding box center [256, 86] width 38 height 5
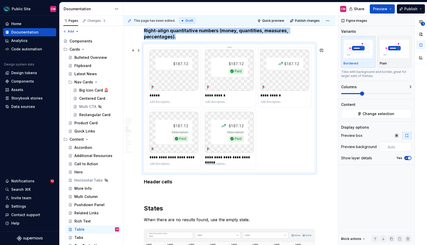
click at [231, 50] on html "Public Site CM Home Documentation Analytics Code automation Design system data …" at bounding box center [213, 122] width 427 height 245
click at [236, 87] on div "Delete item" at bounding box center [253, 86] width 48 height 8
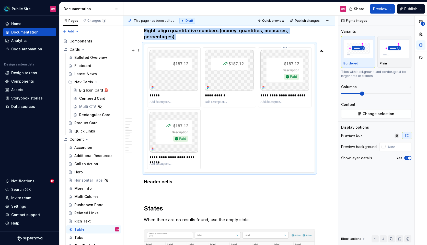
click at [287, 50] on html "Public Site CM Home Documentation Analytics Code automation Design system data …" at bounding box center [213, 122] width 427 height 245
click at [294, 88] on div "Delete item" at bounding box center [312, 86] width 38 height 5
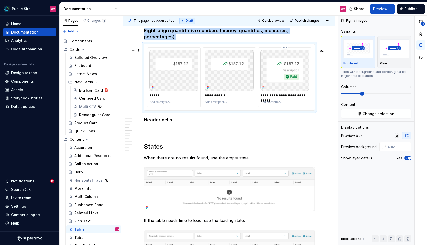
click at [288, 51] on html "Public Site CM Home Documentation Analytics Code automation Design system data …" at bounding box center [213, 122] width 427 height 245
click at [295, 84] on div "Delete item" at bounding box center [312, 86] width 38 height 5
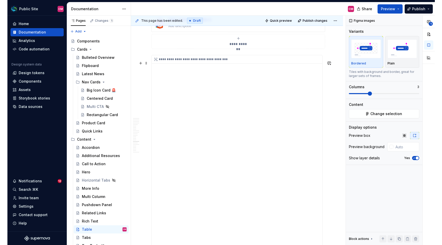
scroll to position [1348, 0]
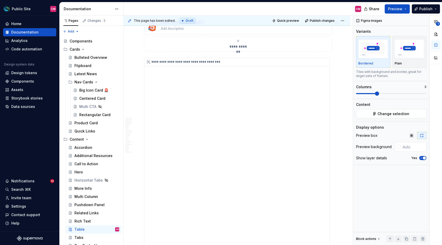
type textarea "*"
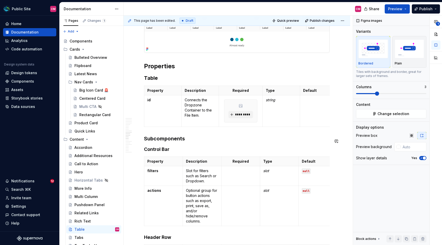
scroll to position [1016, 0]
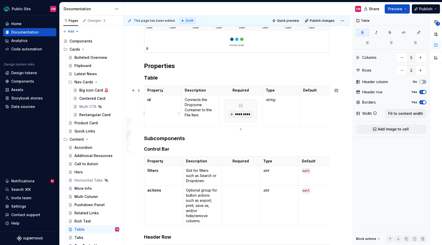
click at [152, 100] on p "id" at bounding box center [162, 99] width 31 height 5
click at [190, 102] on p "Connects the Dropzone Container to the File Item." at bounding box center [200, 107] width 31 height 20
drag, startPoint x: 203, startPoint y: 117, endPoint x: 186, endPoint y: 102, distance: 22.5
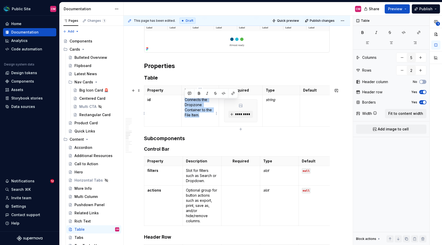
click at [186, 102] on p "Connects the Dropzone Container to the File Item." at bounding box center [200, 107] width 31 height 20
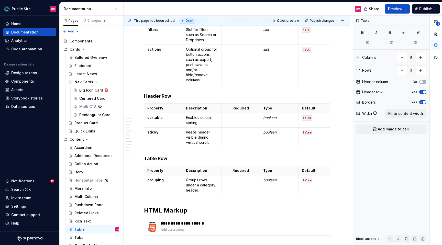
scroll to position [1167, 0]
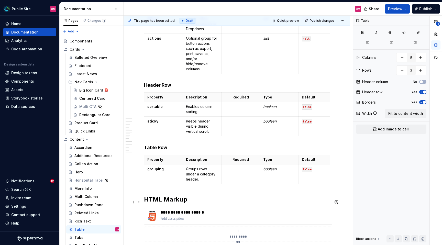
click at [145, 200] on h2 "HTML Markup" at bounding box center [237, 199] width 186 height 8
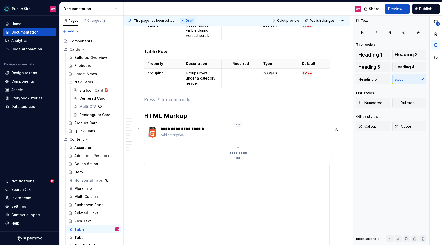
scroll to position [1266, 0]
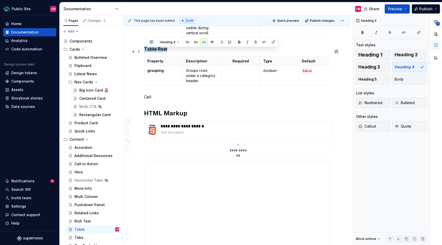
drag, startPoint x: 166, startPoint y: 50, endPoint x: 145, endPoint y: 49, distance: 21.5
click at [145, 49] on h4 "Table Row" at bounding box center [237, 49] width 186 height 6
click at [150, 100] on p "Cell" at bounding box center [237, 97] width 186 height 6
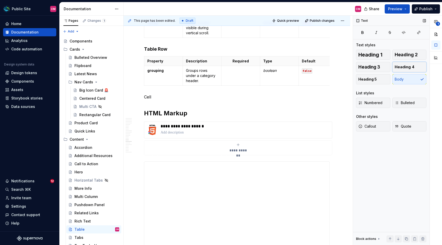
click at [408, 69] on span "Heading 4" at bounding box center [404, 66] width 20 height 5
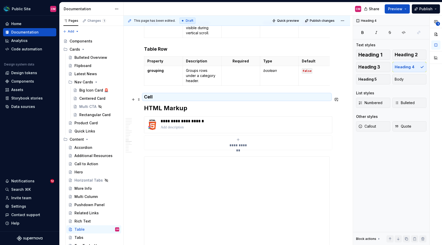
click at [186, 100] on h4 "Cell" at bounding box center [237, 97] width 186 height 6
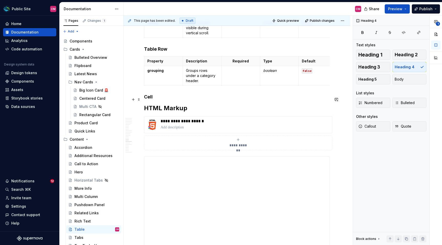
click at [175, 100] on h4 "Cell" at bounding box center [237, 97] width 186 height 6
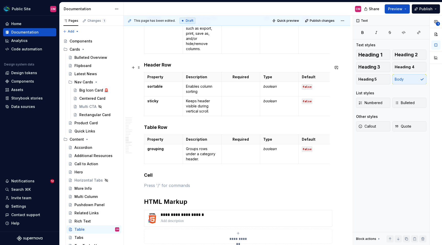
scroll to position [1190, 0]
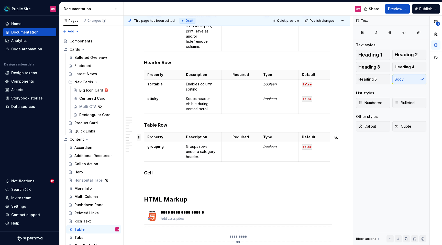
click at [140, 137] on span at bounding box center [139, 137] width 4 height 7
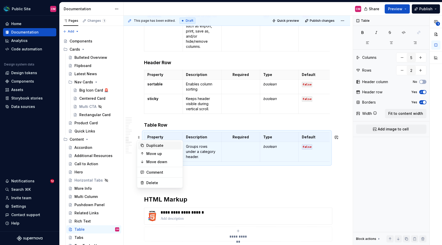
click at [148, 144] on div "Duplicate" at bounding box center [162, 145] width 33 height 5
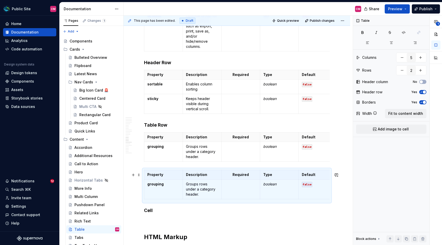
scroll to position [1207, 0]
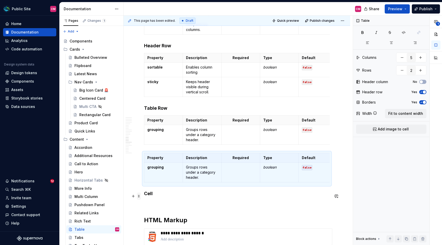
click at [139, 196] on span at bounding box center [139, 195] width 4 height 7
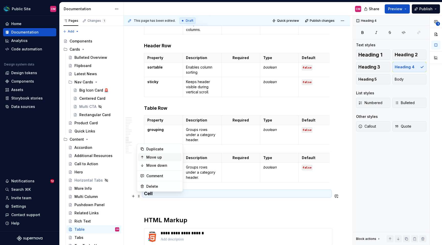
click at [157, 160] on div "Move up" at bounding box center [159, 157] width 43 height 8
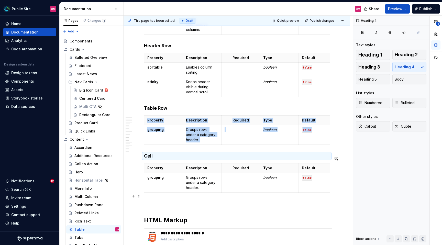
click at [157, 159] on h4 "Cell" at bounding box center [237, 156] width 186 height 6
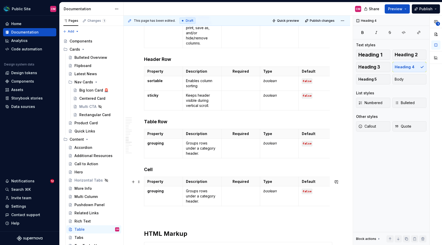
scroll to position [1193, 0]
click at [159, 192] on strong "grouping" at bounding box center [155, 191] width 16 height 4
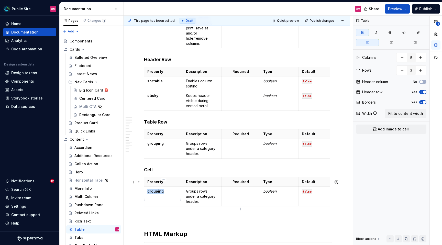
click at [159, 192] on strong "grouping" at bounding box center [155, 191] width 16 height 4
click at [192, 196] on p "Groups rows under a category header." at bounding box center [202, 196] width 32 height 15
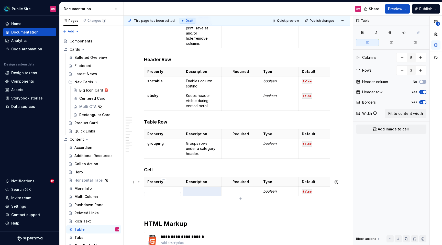
click at [169, 194] on p at bounding box center [163, 191] width 32 height 5
click at [144, 195] on html "Public Site CM Home Documentation Analytics Code automation Design system data …" at bounding box center [221, 122] width 442 height 245
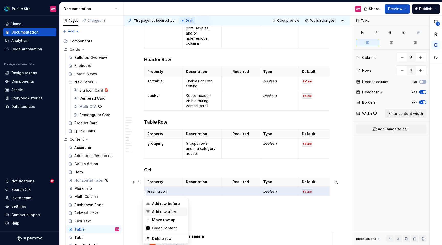
click at [154, 211] on div "Add row after" at bounding box center [168, 211] width 33 height 5
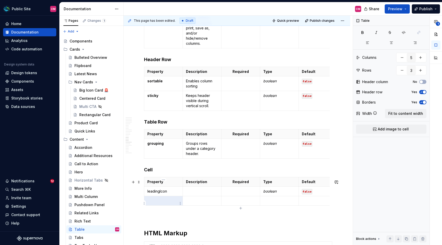
click at [157, 203] on p at bounding box center [163, 200] width 32 height 5
click at [144, 201] on html "Public Site CM Home Documentation Analytics Code automation Design system data …" at bounding box center [221, 122] width 442 height 245
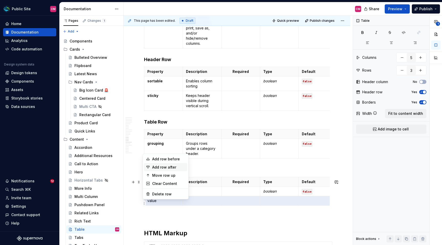
click at [166, 167] on div "Add row after" at bounding box center [168, 167] width 33 height 5
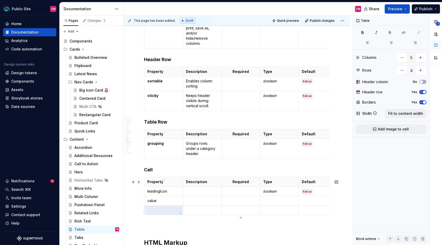
click at [158, 213] on p at bounding box center [163, 210] width 32 height 5
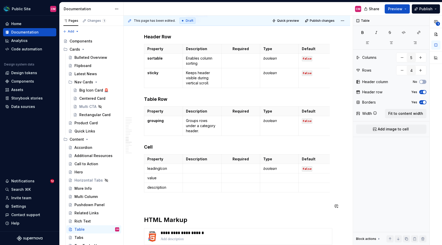
scroll to position [1218, 0]
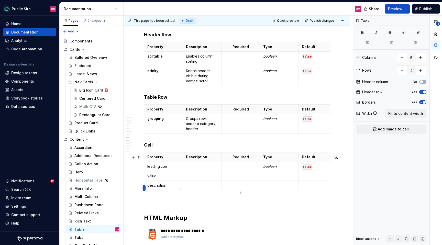
click at [145, 188] on html "Public Site CM Home Documentation Analytics Code automation Design system data …" at bounding box center [221, 122] width 442 height 245
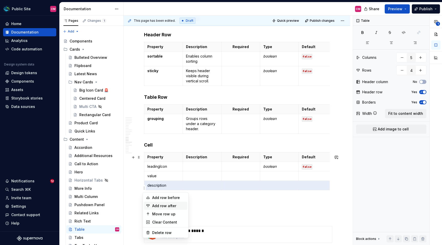
click at [155, 207] on div "Add row after" at bounding box center [168, 205] width 33 height 5
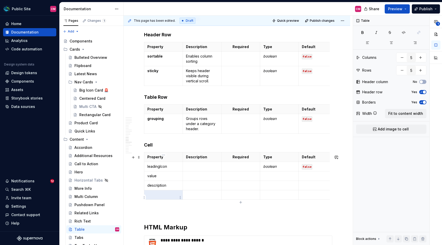
click at [159, 197] on p at bounding box center [163, 194] width 32 height 5
click at [144, 196] on html "Public Site CM Home Documentation Analytics Code automation Design system data …" at bounding box center [221, 122] width 442 height 245
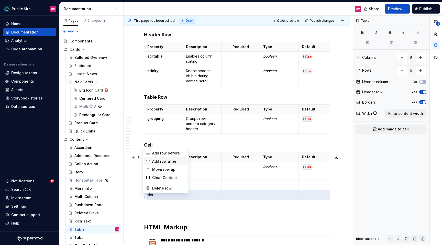
click at [163, 161] on div "Add row after" at bounding box center [168, 161] width 33 height 5
type input "6"
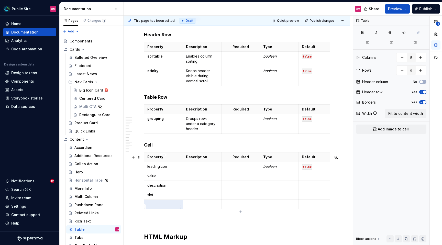
click at [157, 204] on td at bounding box center [163, 204] width 39 height 9
type textarea "*"
click at [166, 207] on p "isRightAligned" at bounding box center [163, 204] width 32 height 5
click at [152, 196] on button "button" at bounding box center [152, 197] width 7 height 7
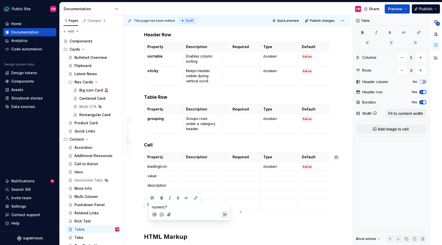
click at [226, 216] on icon "Send" at bounding box center [224, 214] width 5 height 5
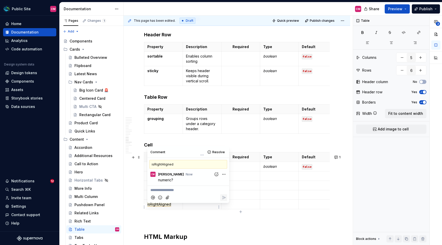
click at [203, 209] on td at bounding box center [202, 204] width 39 height 9
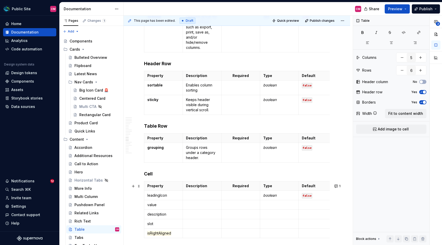
scroll to position [1184, 0]
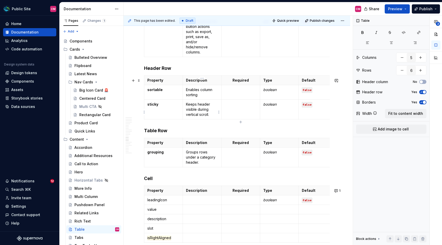
type textarea "*"
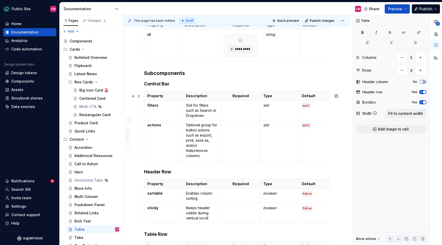
scroll to position [1073, 0]
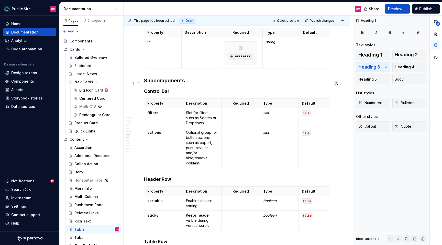
click at [144, 81] on h3 "Subcomponents" at bounding box center [237, 80] width 186 height 7
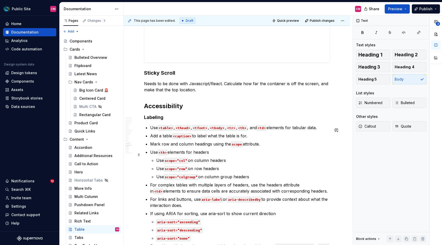
scroll to position [1655, 0]
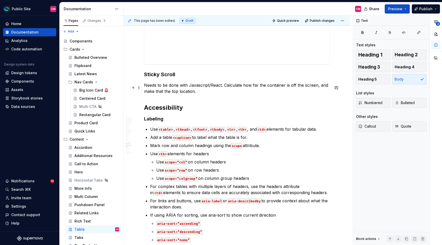
click at [176, 90] on p "Needs to be done with Javascript/React. Calculate how far the container is off …" at bounding box center [237, 88] width 186 height 12
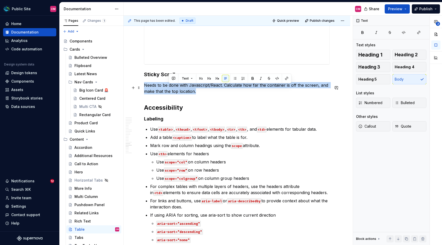
click at [176, 90] on p "Needs to be done with Javascript/React. Calculate how far the container is off …" at bounding box center [237, 88] width 186 height 12
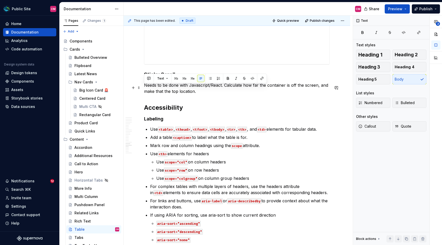
click at [203, 94] on p "Needs to be done with Javascript/React. Calculate how far the container is off …" at bounding box center [237, 88] width 186 height 12
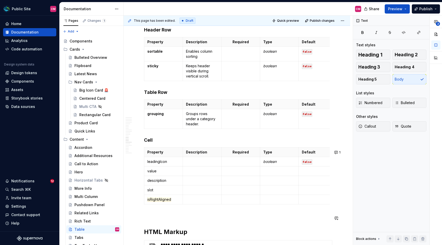
scroll to position [1236, 0]
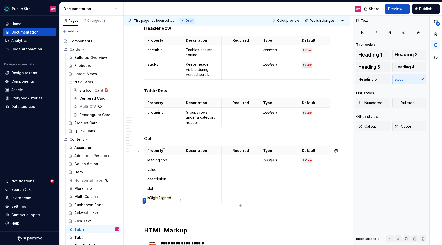
click at [144, 201] on html "Public Site CM Home Documentation Analytics Code automation Design system data …" at bounding box center [221, 122] width 442 height 245
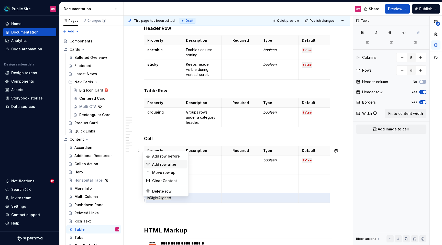
click at [175, 163] on div "Add row after" at bounding box center [168, 164] width 33 height 5
type input "7"
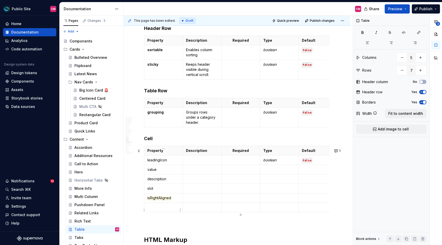
click at [156, 210] on p at bounding box center [163, 207] width 32 height 5
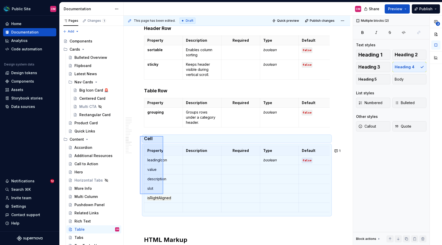
drag, startPoint x: 140, startPoint y: 136, endPoint x: 164, endPoint y: 195, distance: 63.4
click at [164, 195] on div "**********" at bounding box center [237, 131] width 229 height 230
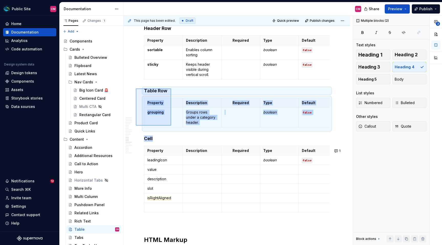
drag, startPoint x: 136, startPoint y: 88, endPoint x: 171, endPoint y: 126, distance: 51.2
click at [171, 126] on div "**********" at bounding box center [237, 131] width 229 height 230
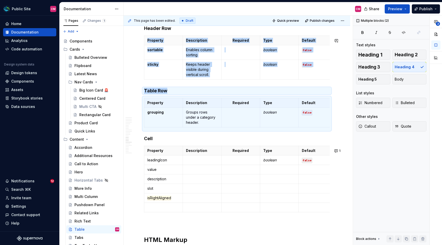
click at [171, 126] on td "grouping" at bounding box center [163, 118] width 39 height 20
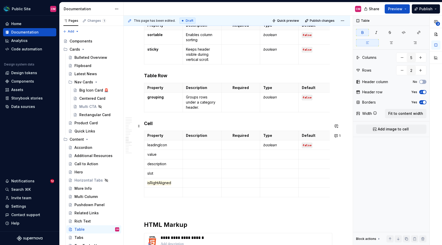
scroll to position [1252, 0]
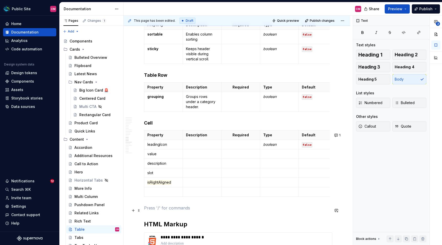
click at [162, 209] on p at bounding box center [237, 208] width 186 height 6
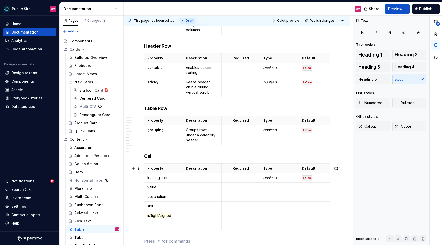
scroll to position [1211, 0]
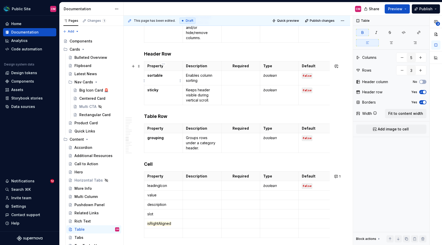
click at [158, 76] on strong "sortable" at bounding box center [154, 75] width 15 height 4
click at [200, 79] on p "Enables column sorting" at bounding box center [202, 78] width 32 height 10
click at [203, 81] on p "Enables column sorting" at bounding box center [202, 78] width 32 height 10
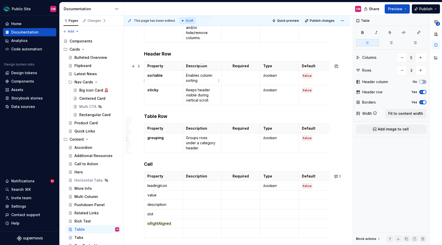
click at [203, 81] on p "Enables column sorting" at bounding box center [202, 78] width 32 height 10
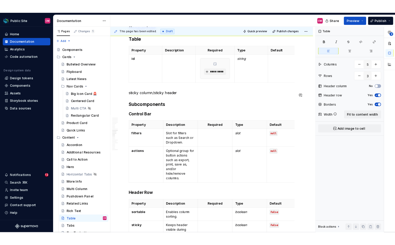
scroll to position [1053, 0]
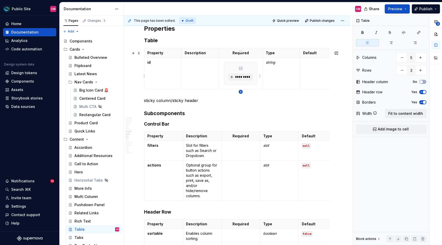
click at [242, 91] on icon "button" at bounding box center [240, 92] width 4 height 4
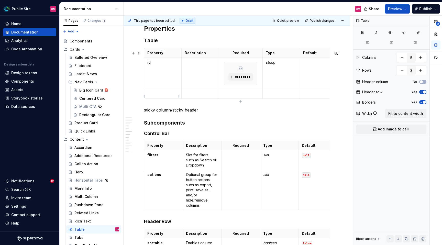
click at [163, 96] on p at bounding box center [162, 93] width 31 height 5
click at [147, 96] on p "caption" at bounding box center [162, 93] width 31 height 5
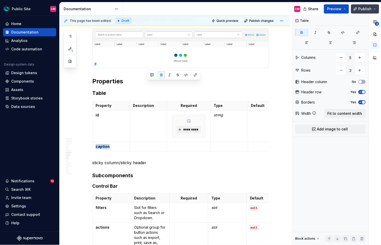
scroll to position [996, 0]
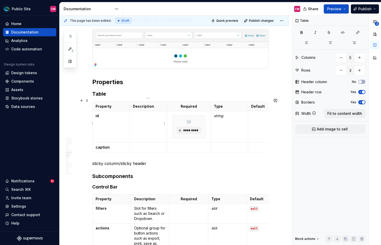
click at [135, 113] on p at bounding box center [148, 115] width 31 height 5
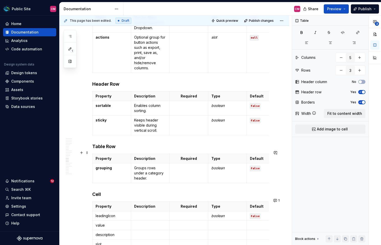
scroll to position [1188, 0]
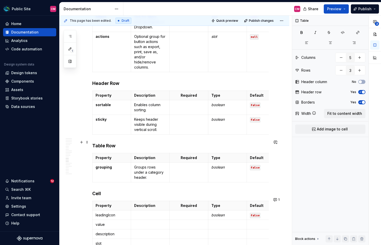
click at [107, 143] on h4 "Table Row" at bounding box center [180, 146] width 177 height 6
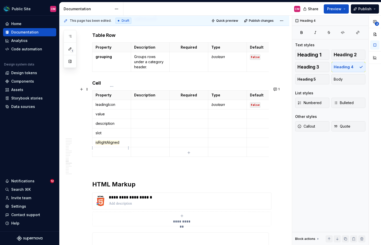
scroll to position [1299, 0]
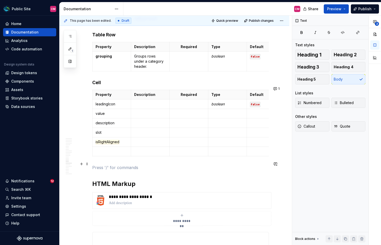
click at [104, 164] on p at bounding box center [180, 167] width 177 height 6
click at [85, 164] on span at bounding box center [87, 163] width 4 height 7
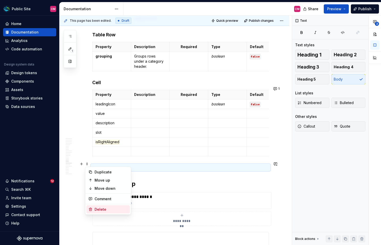
click at [103, 208] on div "Delete" at bounding box center [111, 209] width 33 height 5
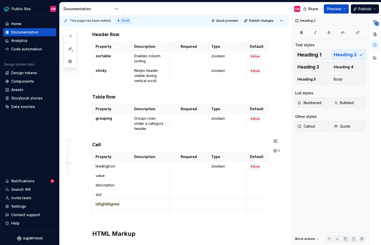
scroll to position [1237, 0]
click at [108, 116] on strong "grouping" at bounding box center [104, 118] width 16 height 4
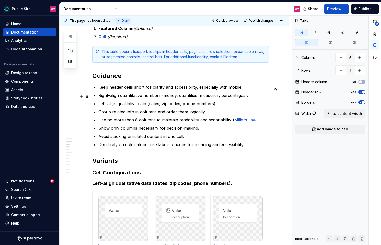
scroll to position [421, 0]
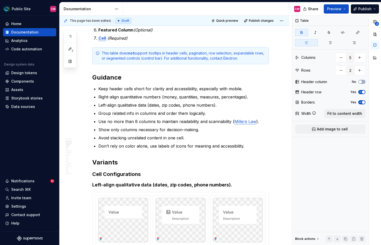
type textarea "*"
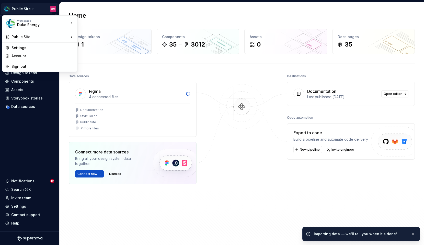
click at [27, 9] on html "Public Site CM Home Documentation Analytics Code automation Design system data …" at bounding box center [212, 122] width 424 height 245
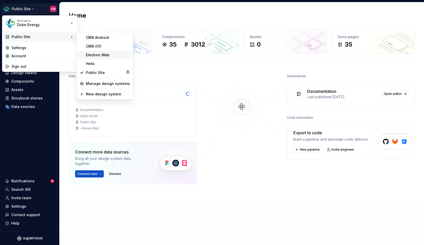
click at [110, 56] on div "Electron Web" at bounding box center [108, 54] width 44 height 5
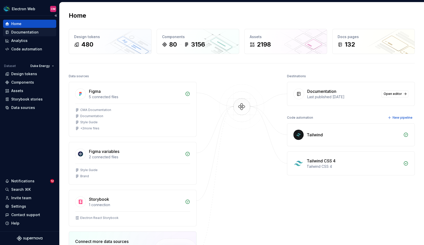
click at [25, 31] on div "Documentation" at bounding box center [24, 32] width 27 height 5
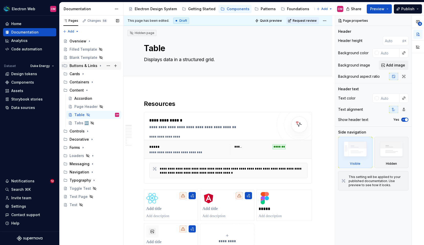
click at [99, 65] on icon "Page tree" at bounding box center [100, 66] width 4 height 4
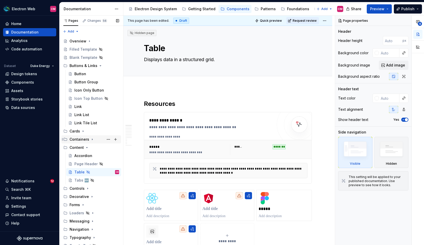
click at [91, 137] on icon "Page tree" at bounding box center [92, 139] width 4 height 4
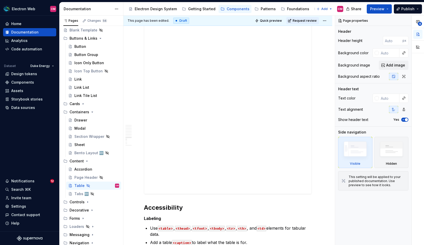
scroll to position [677, 0]
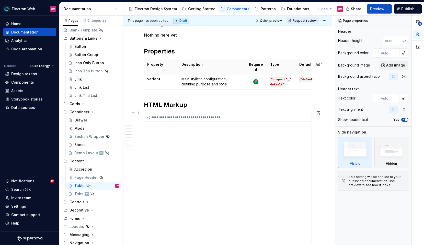
click at [207, 150] on div "**********" at bounding box center [227, 215] width 167 height 204
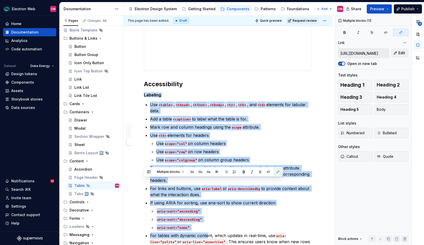
scroll to position [1150, 0]
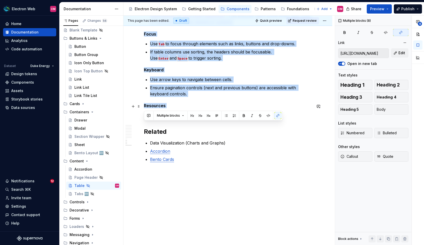
drag, startPoint x: 144, startPoint y: 92, endPoint x: 243, endPoint y: 107, distance: 100.4
copy div "Labeling Use <table> , <thead> , <tfoot> , <tbody> , <tr> , <th> , and <td> ele…"
click at [213, 87] on p "Ensure pagination controls (next and previous buttons) are accessible with keyb…" at bounding box center [231, 91] width 162 height 12
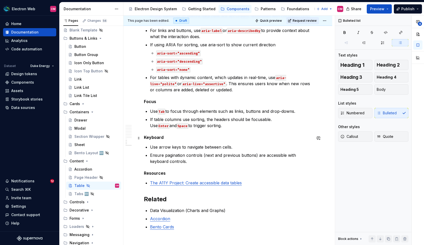
scroll to position [1076, 0]
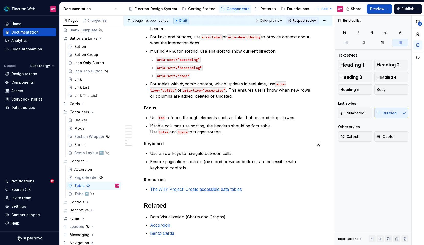
click at [154, 177] on h5 "Resources" at bounding box center [228, 179] width 168 height 5
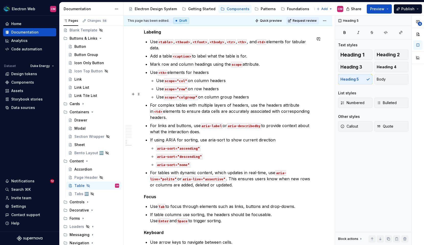
scroll to position [983, 0]
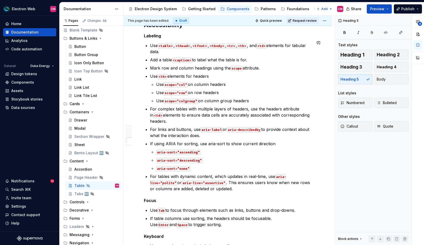
click at [154, 34] on h5 "Labeling" at bounding box center [228, 35] width 168 height 5
click at [392, 66] on span "Heading 4" at bounding box center [387, 66] width 20 height 5
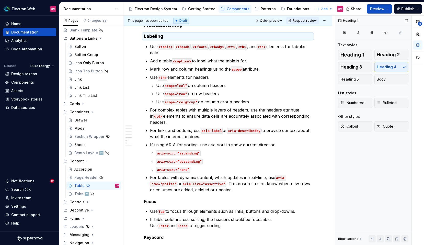
scroll to position [984, 0]
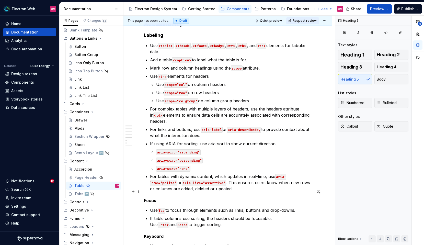
click at [150, 198] on h5 "Focus" at bounding box center [228, 200] width 168 height 5
click at [152, 32] on h4 "Labeling" at bounding box center [228, 35] width 168 height 6
click at [152, 198] on h5 "Focus" at bounding box center [228, 200] width 168 height 5
click at [389, 70] on button "Heading 4" at bounding box center [391, 67] width 34 height 10
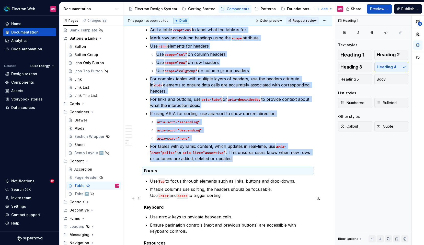
scroll to position [1030, 0]
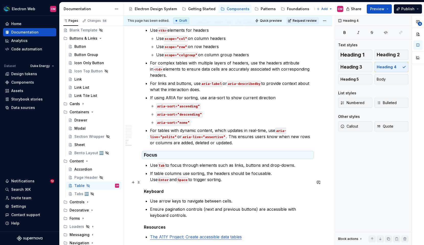
click at [154, 189] on h5 "Keyboard" at bounding box center [228, 191] width 168 height 5
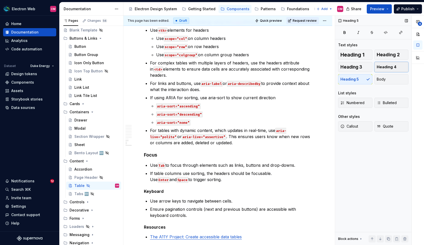
click at [396, 66] on button "Heading 4" at bounding box center [391, 67] width 34 height 10
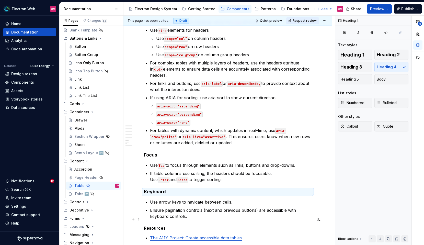
click at [159, 225] on h5 "Resources" at bounding box center [228, 227] width 168 height 5
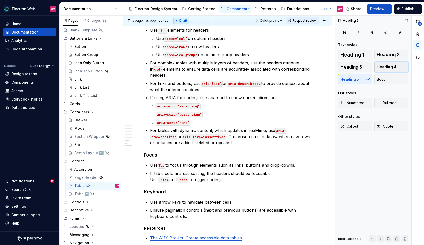
click at [399, 63] on button "Heading 4" at bounding box center [391, 67] width 34 height 10
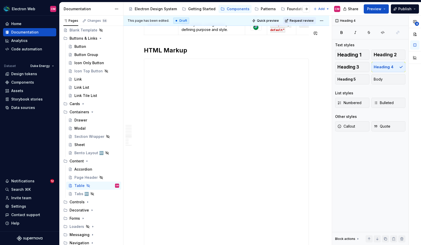
scroll to position [743, 0]
type textarea "*"
